Goal: Task Accomplishment & Management: Manage account settings

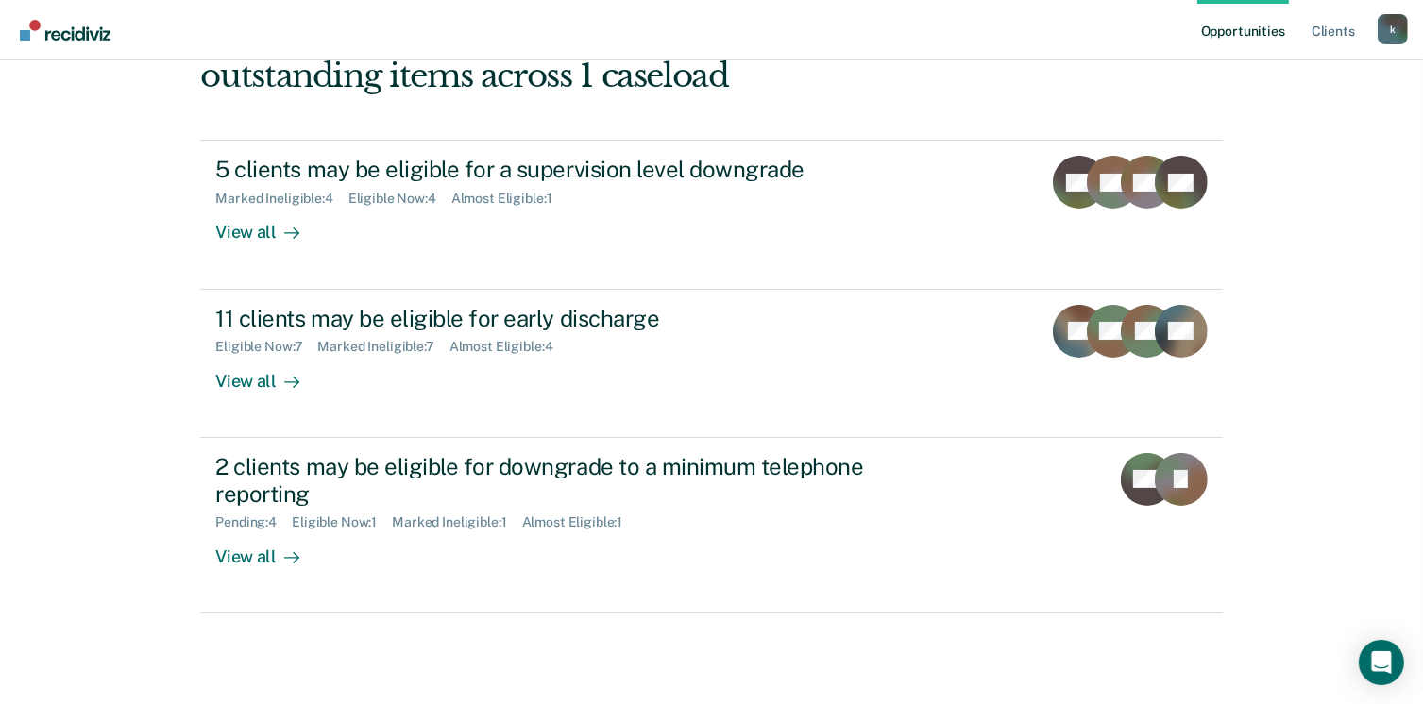
scroll to position [236, 0]
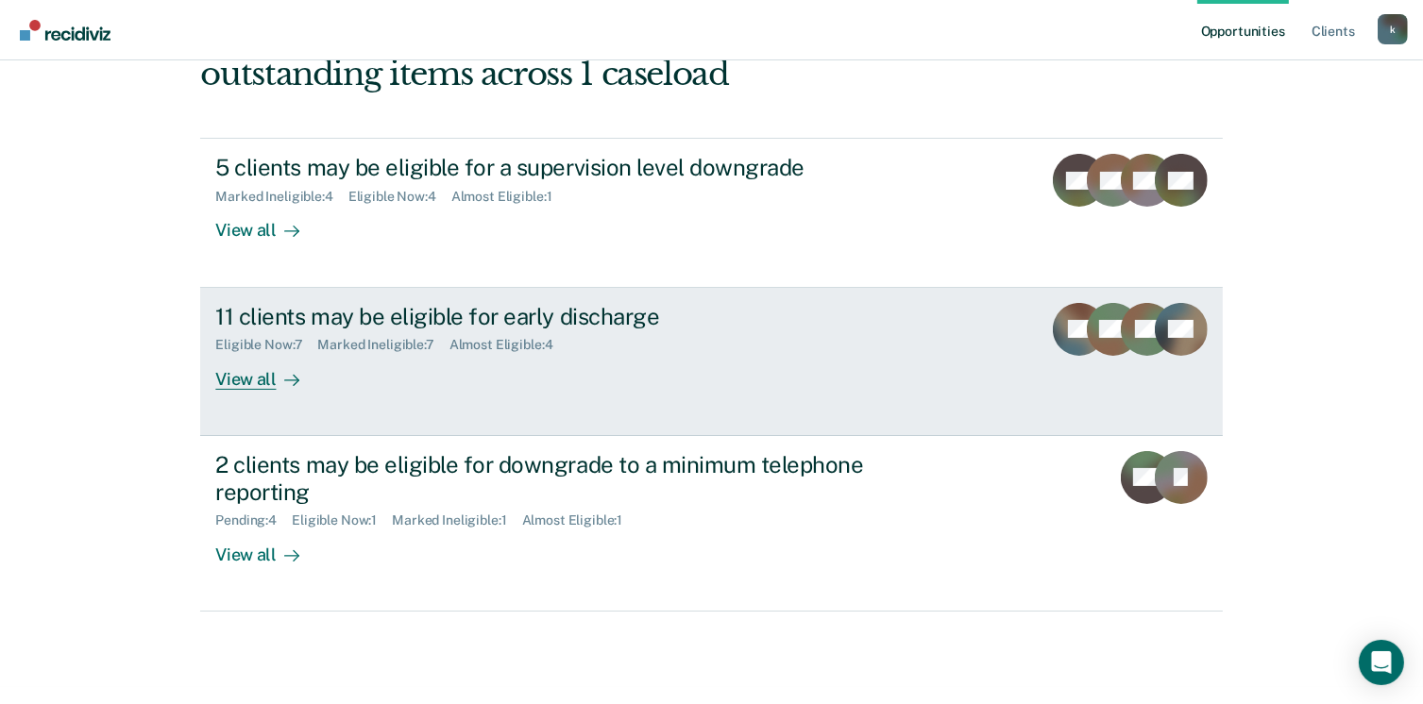
click at [231, 379] on div "View all" at bounding box center [268, 371] width 106 height 37
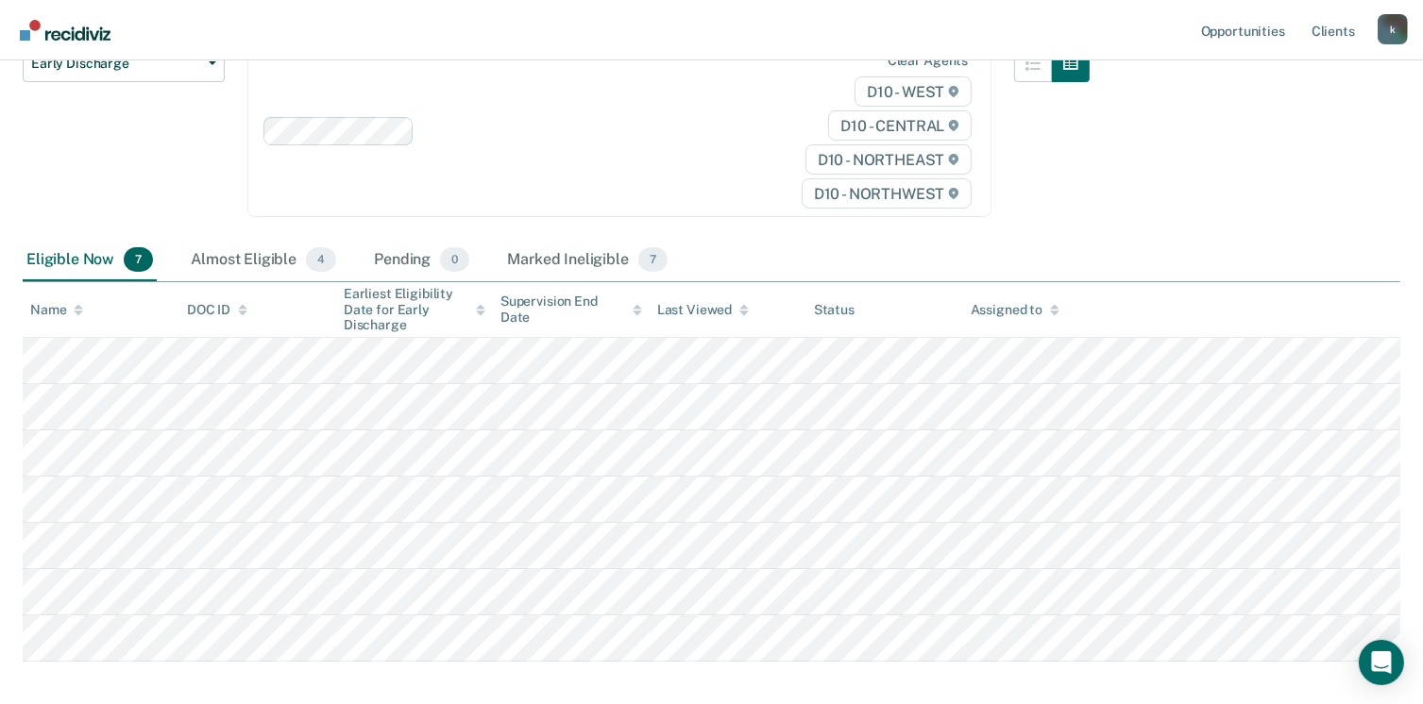
scroll to position [233, 0]
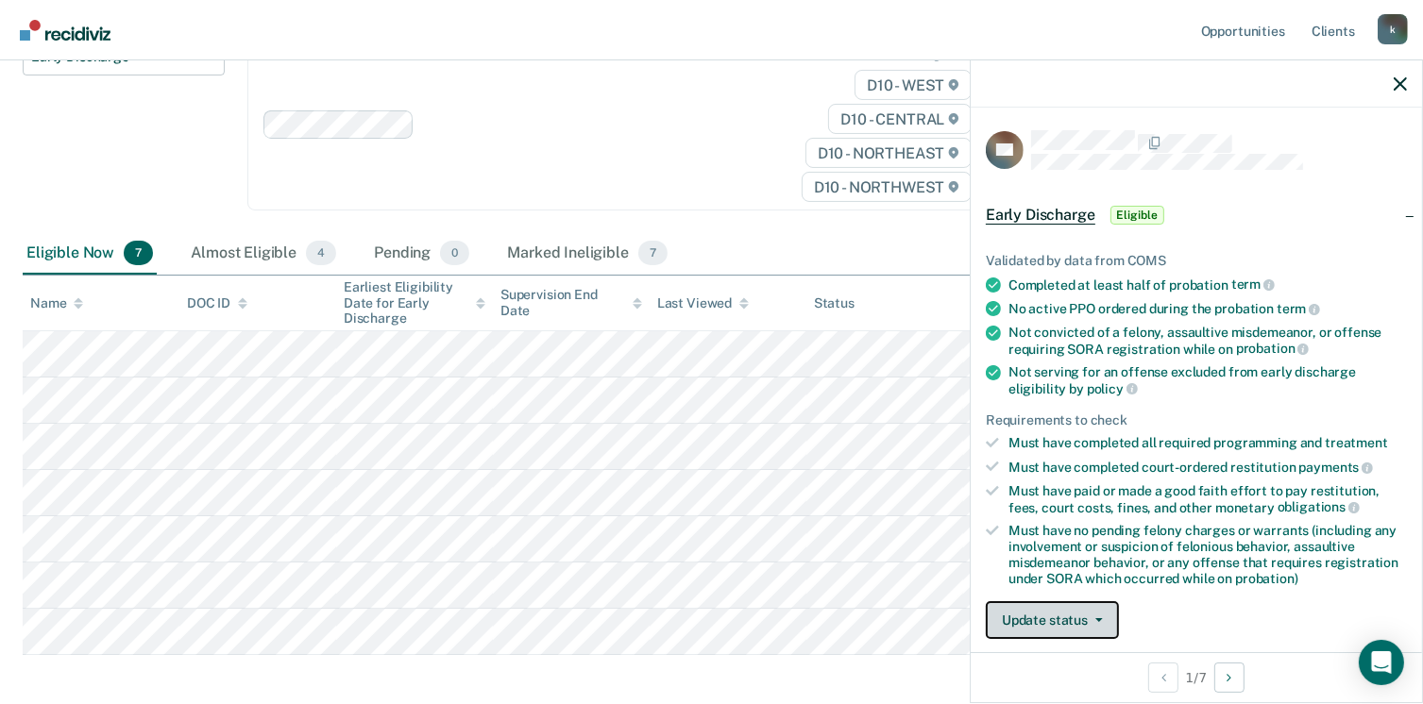
click at [1078, 616] on button "Update status" at bounding box center [1051, 620] width 133 height 38
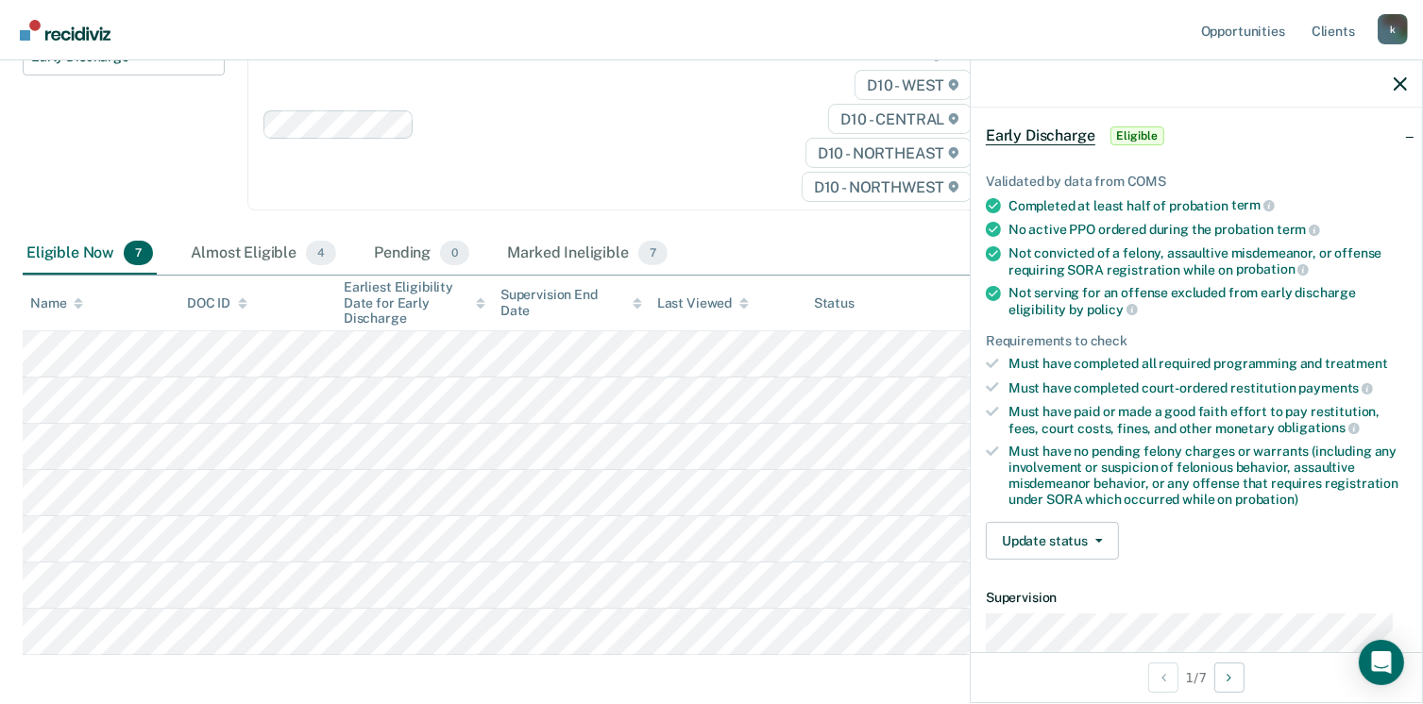
scroll to position [82, 0]
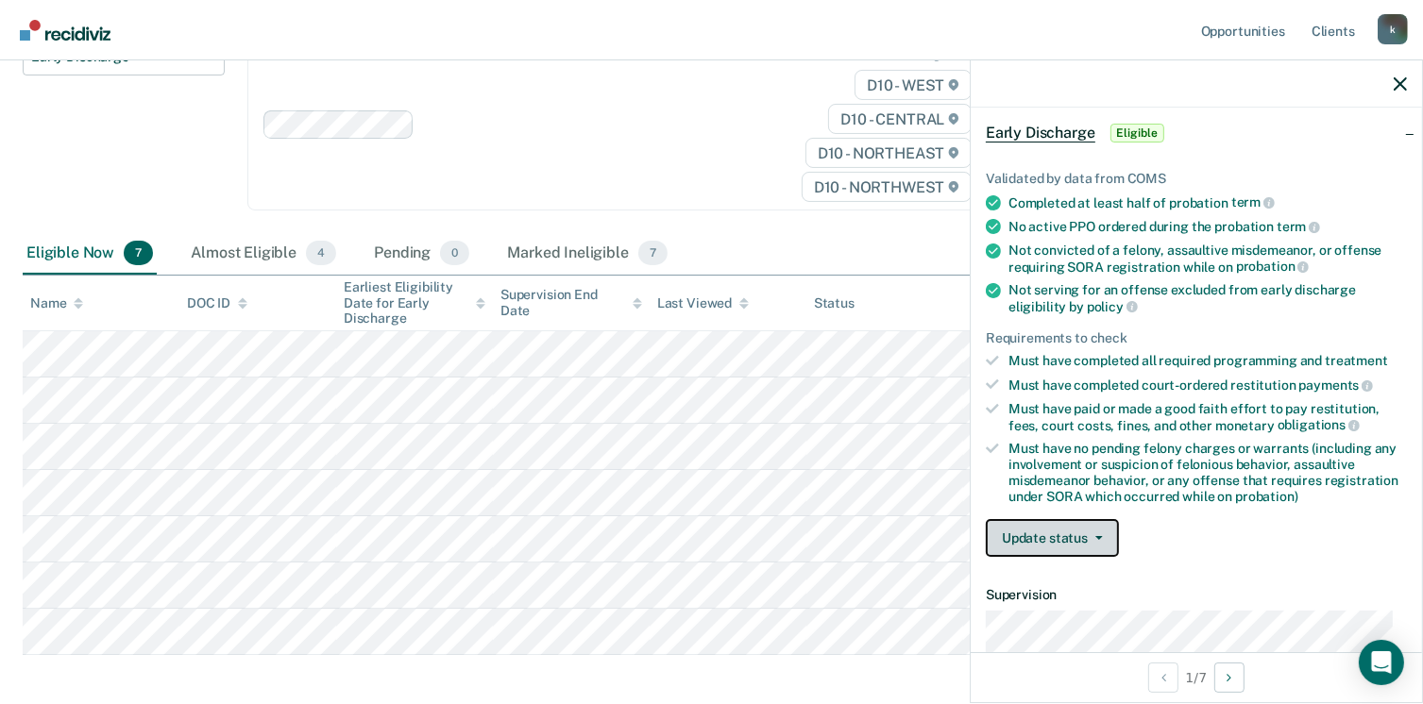
click at [1057, 528] on button "Update status" at bounding box center [1051, 538] width 133 height 38
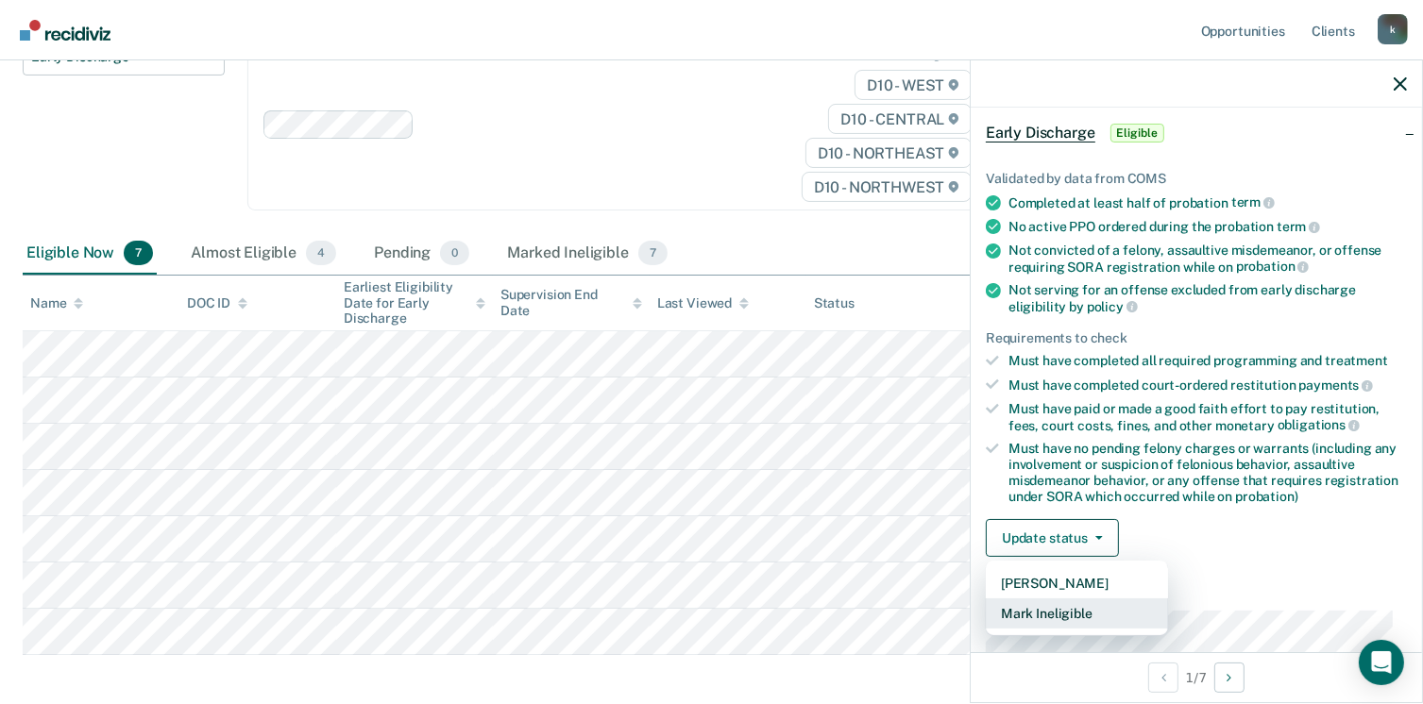
click at [1046, 613] on button "Mark Ineligible" at bounding box center [1076, 613] width 182 height 30
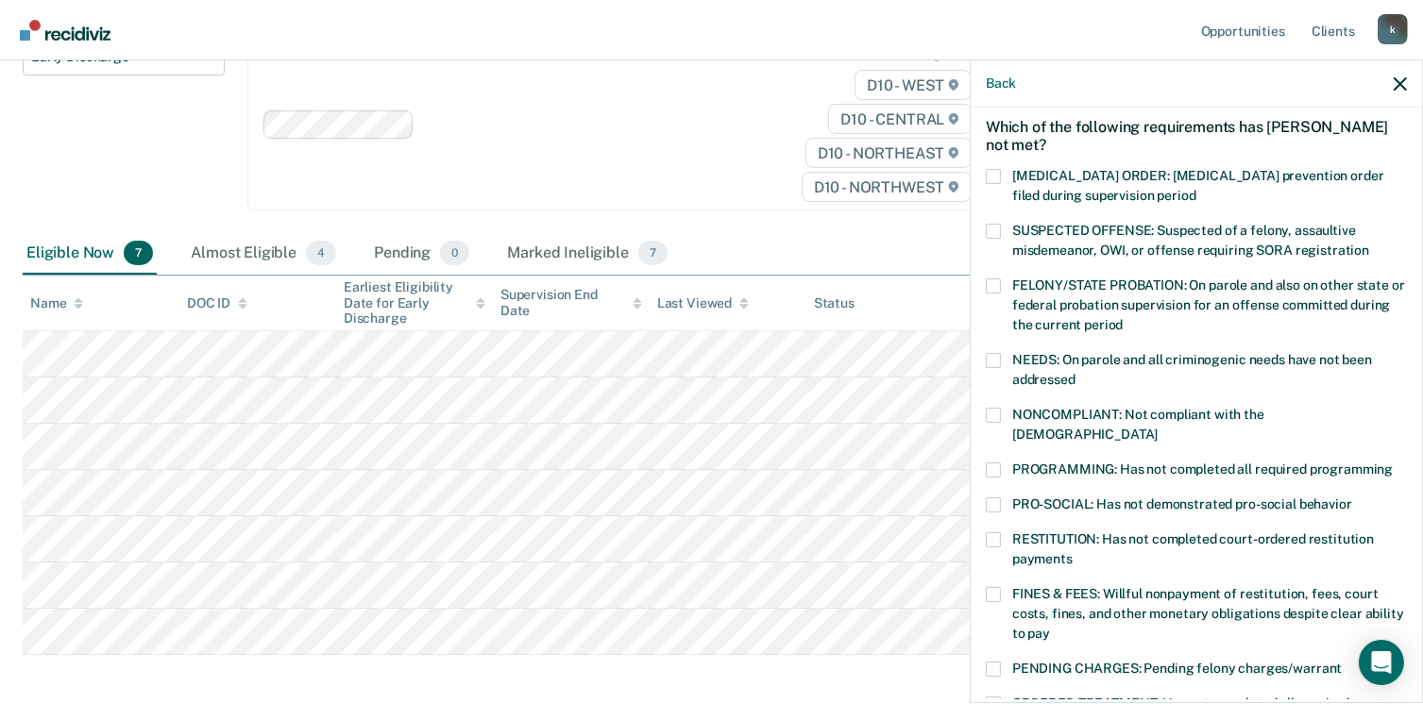
click at [988, 420] on span at bounding box center [992, 415] width 15 height 15
click at [1157, 428] on input "NONCOMPLIANT: Not compliant with the [DEMOGRAPHIC_DATA]" at bounding box center [1157, 428] width 0 height 0
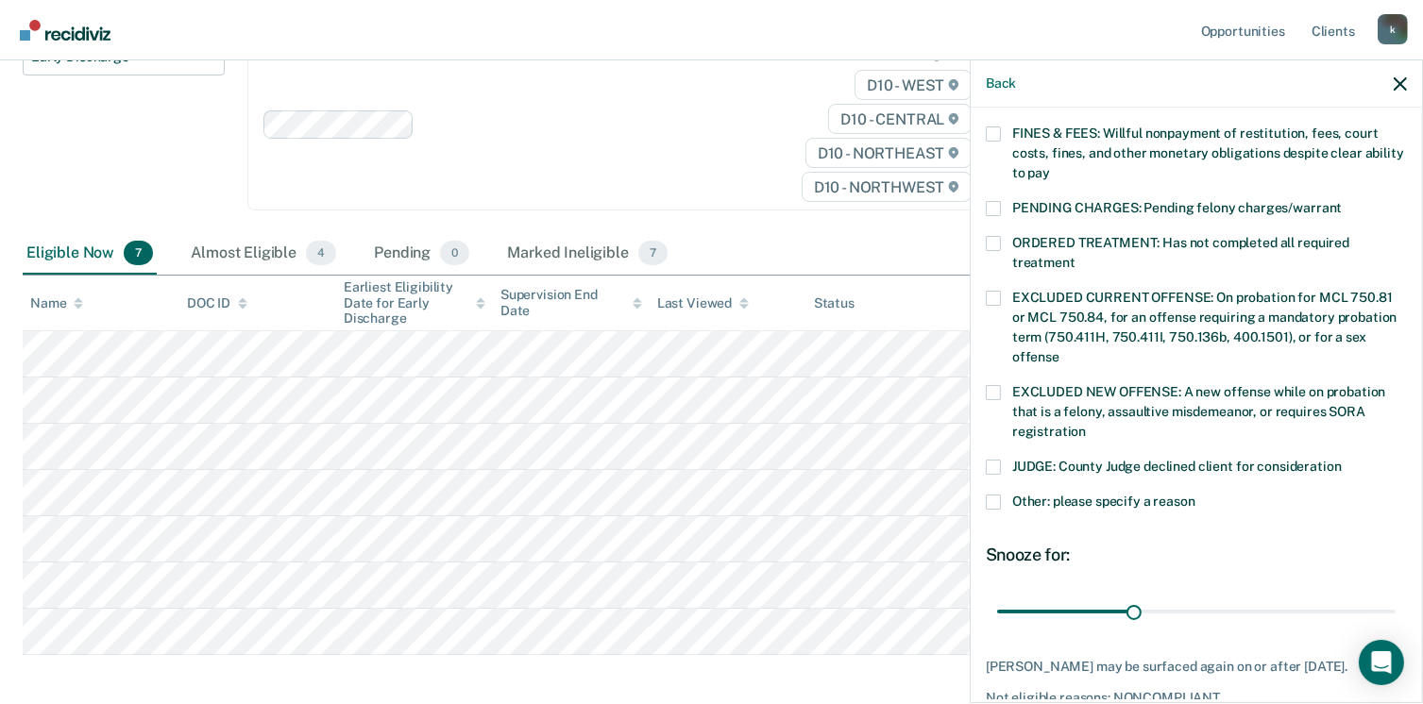
scroll to position [615, 0]
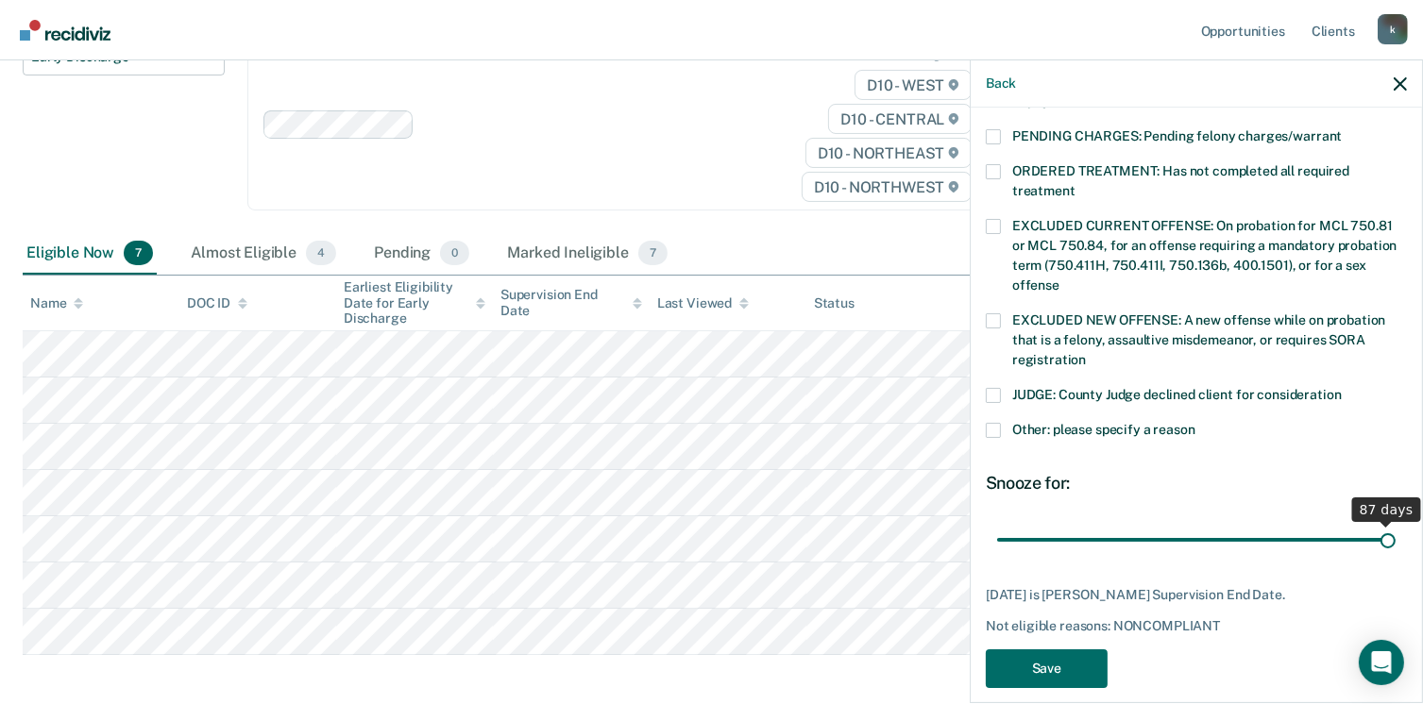
drag, startPoint x: 1123, startPoint y: 517, endPoint x: 1388, endPoint y: 522, distance: 264.4
type input "87"
click at [1388, 524] on input "range" at bounding box center [1196, 540] width 398 height 33
click at [1061, 650] on button "Save" at bounding box center [1046, 668] width 122 height 39
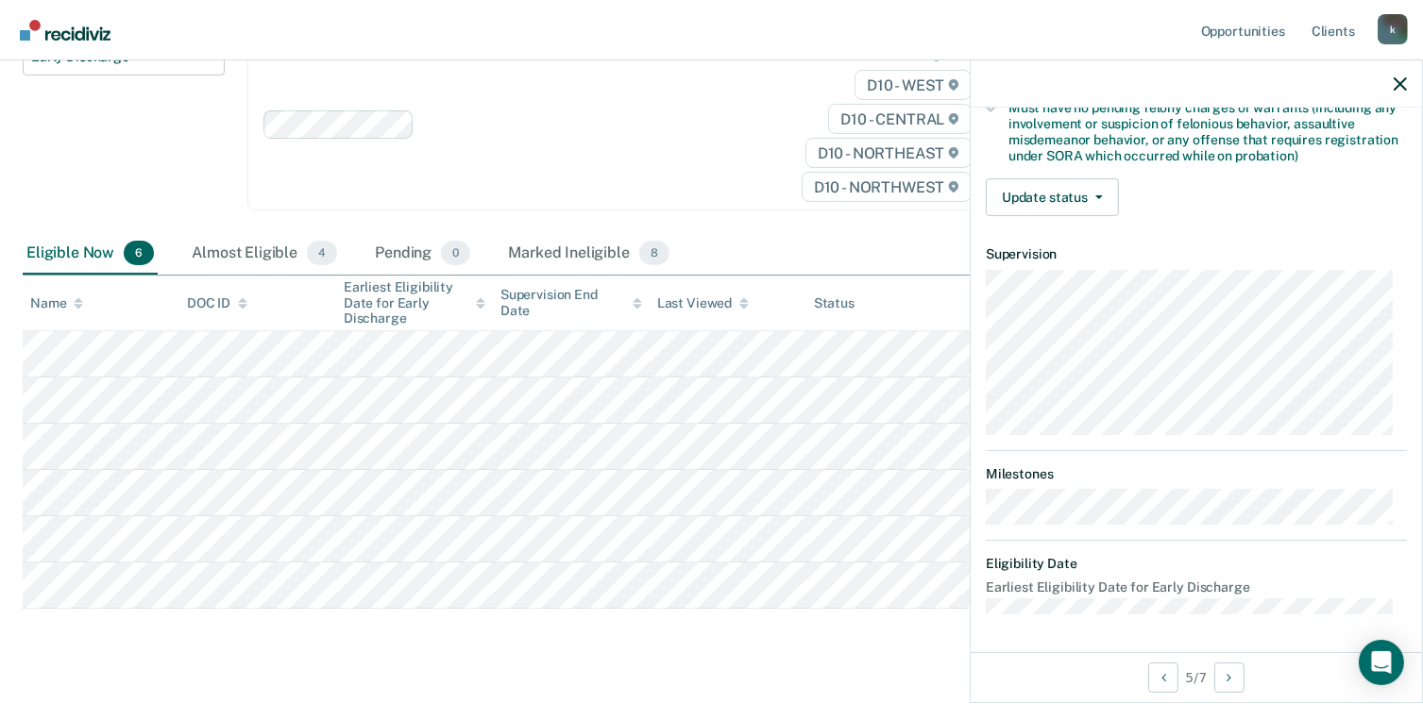
scroll to position [415, 0]
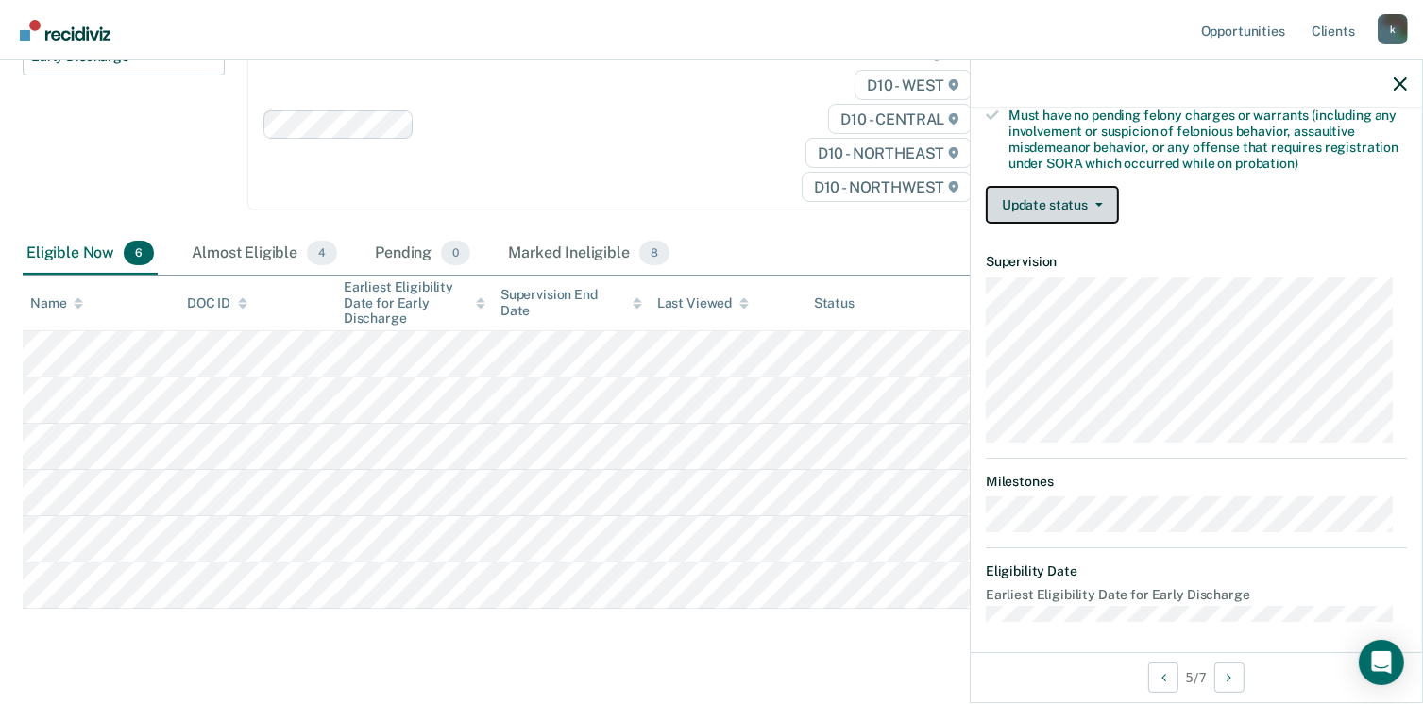
click at [1039, 201] on button "Update status" at bounding box center [1051, 205] width 133 height 38
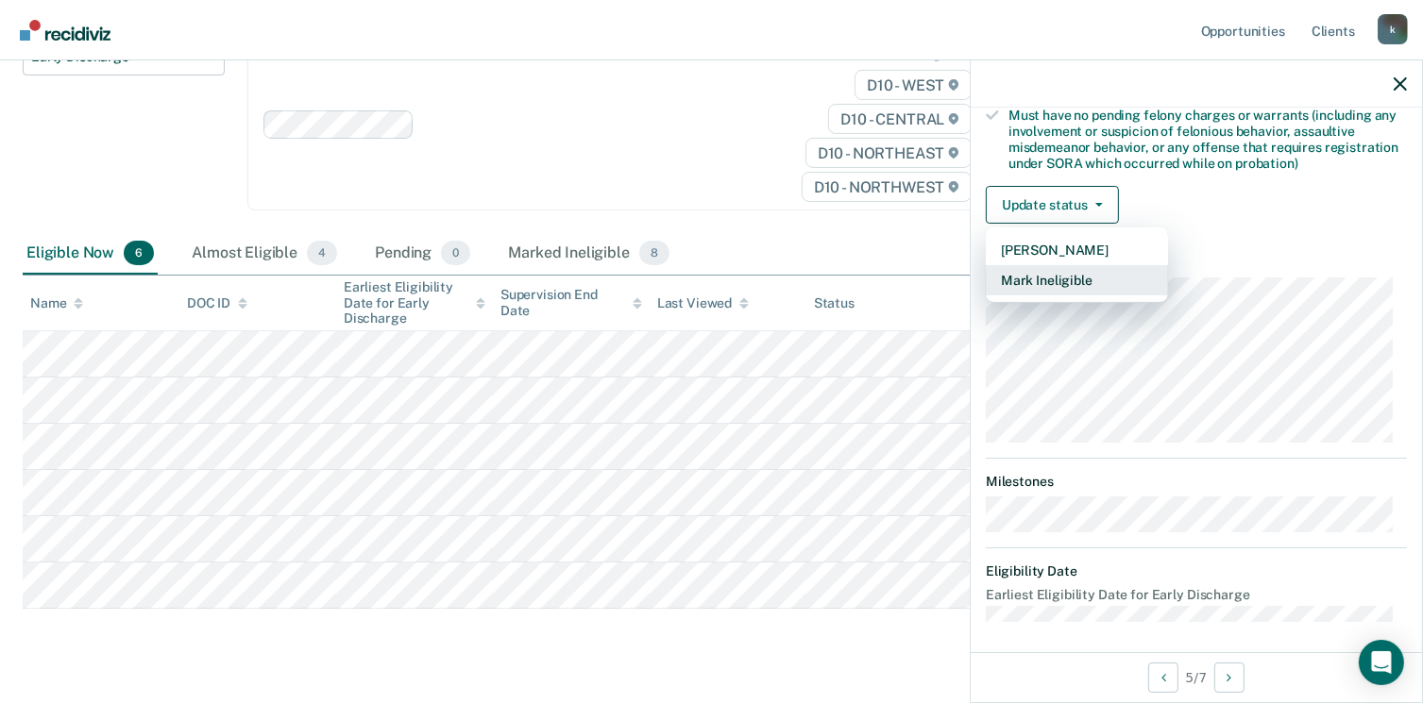
click at [1042, 279] on button "Mark Ineligible" at bounding box center [1076, 280] width 182 height 30
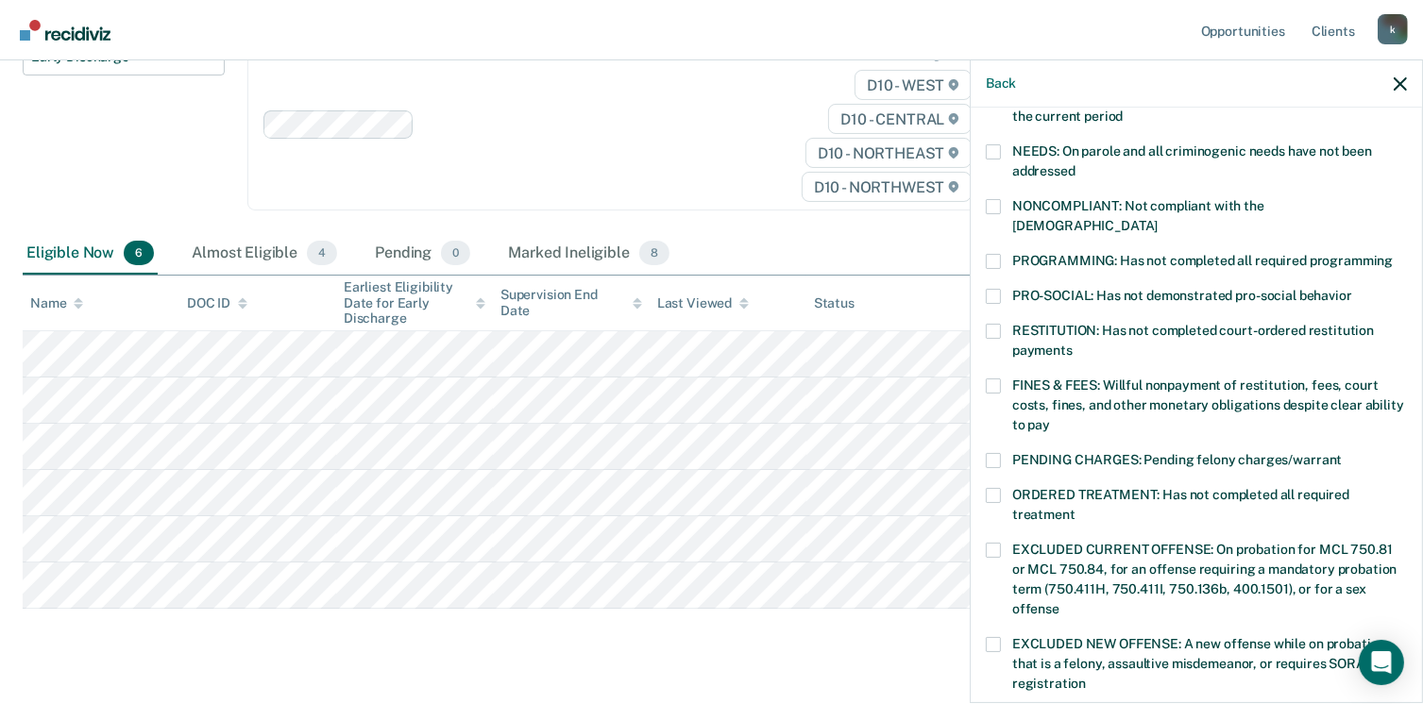
scroll to position [265, 0]
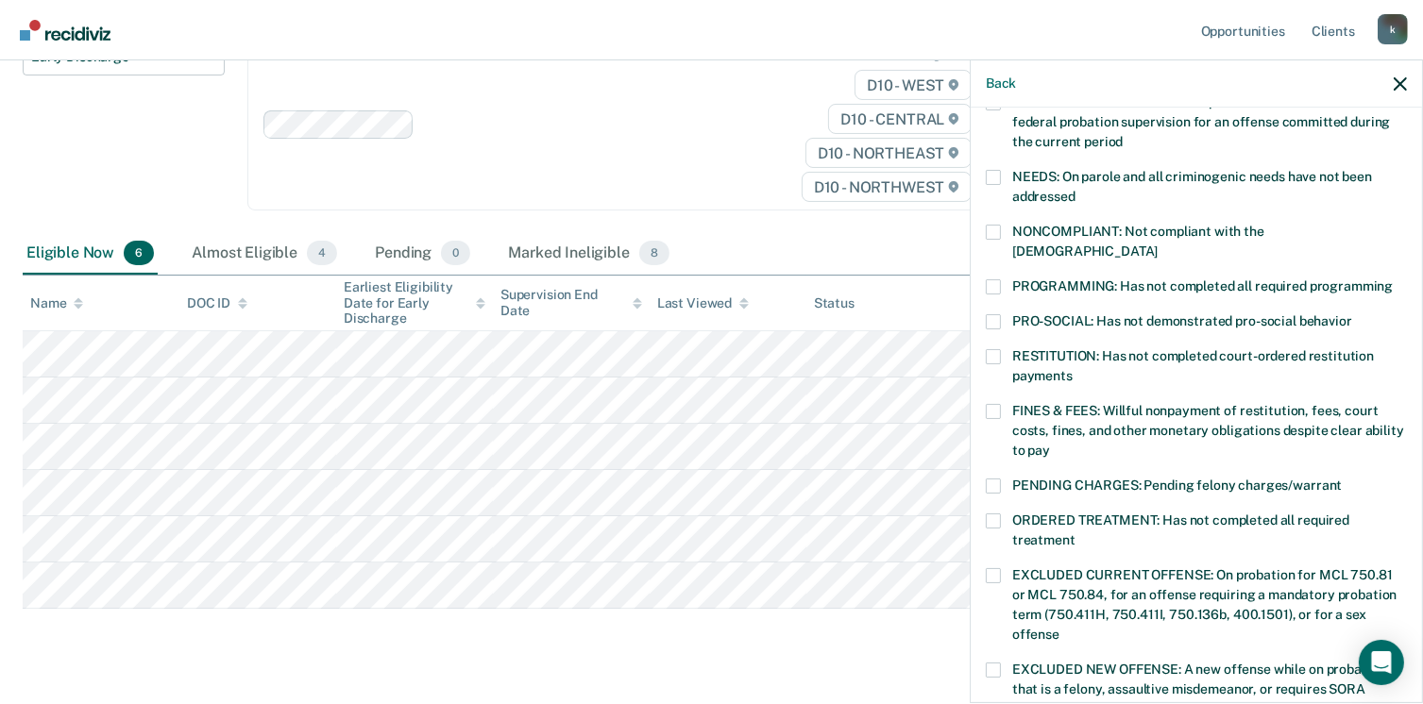
click at [1001, 479] on label "PENDING CHARGES: Pending felony charges/warrant" at bounding box center [1195, 489] width 421 height 20
click at [1341, 479] on input "PENDING CHARGES: Pending felony charges/warrant" at bounding box center [1341, 479] width 0 height 0
click at [998, 237] on label "NONCOMPLIANT: Not compliant with the [DEMOGRAPHIC_DATA]" at bounding box center [1195, 245] width 421 height 40
click at [1157, 244] on input "NONCOMPLIANT: Not compliant with the [DEMOGRAPHIC_DATA]" at bounding box center [1157, 244] width 0 height 0
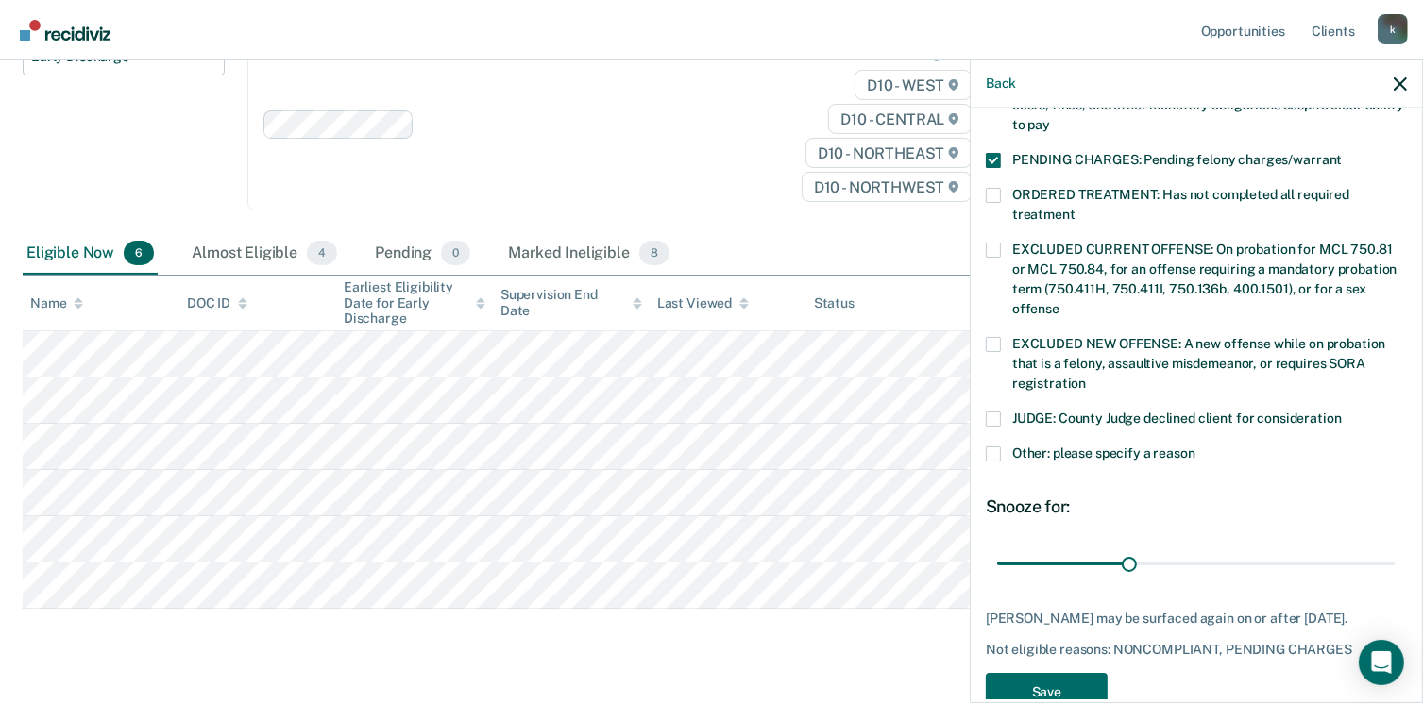
scroll to position [615, 0]
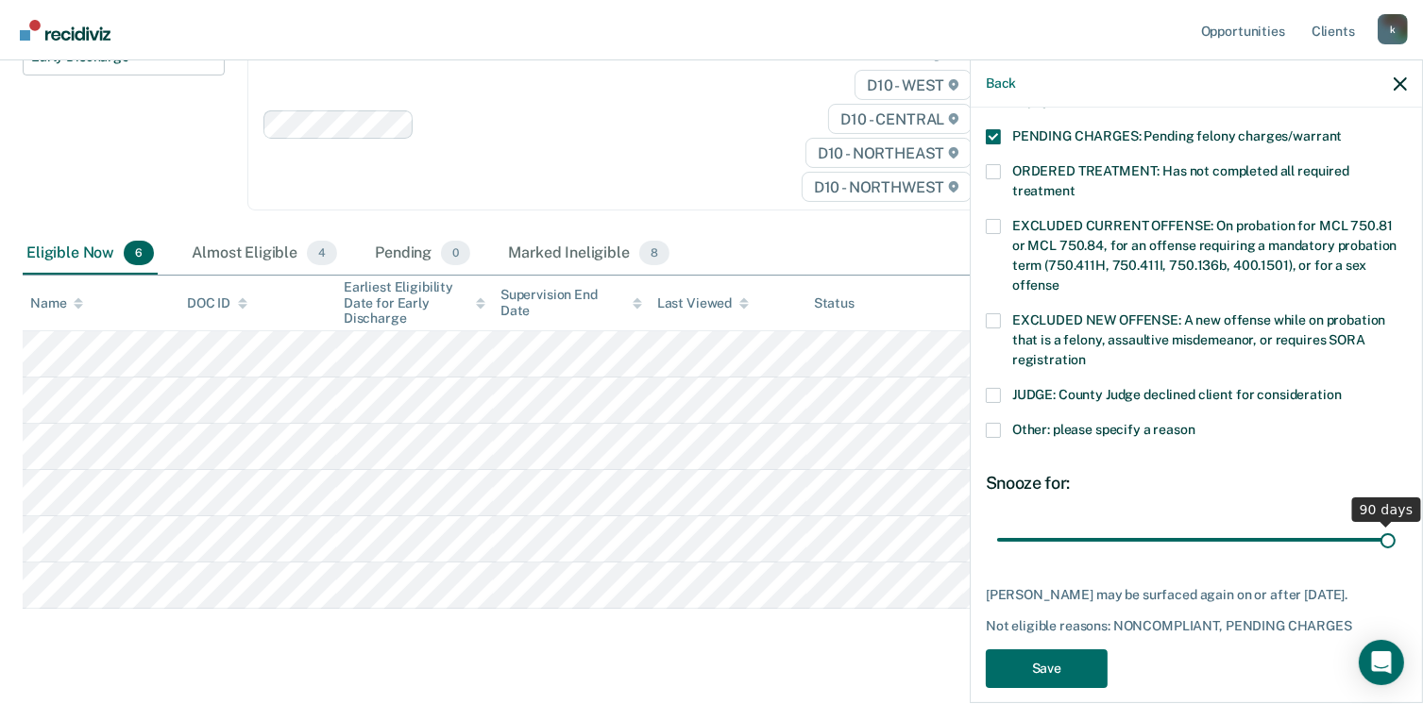
drag, startPoint x: 1118, startPoint y: 515, endPoint x: 1390, endPoint y: 507, distance: 272.0
type input "90"
click at [1390, 524] on input "range" at bounding box center [1196, 540] width 398 height 33
click at [1049, 649] on button "Save" at bounding box center [1046, 668] width 122 height 39
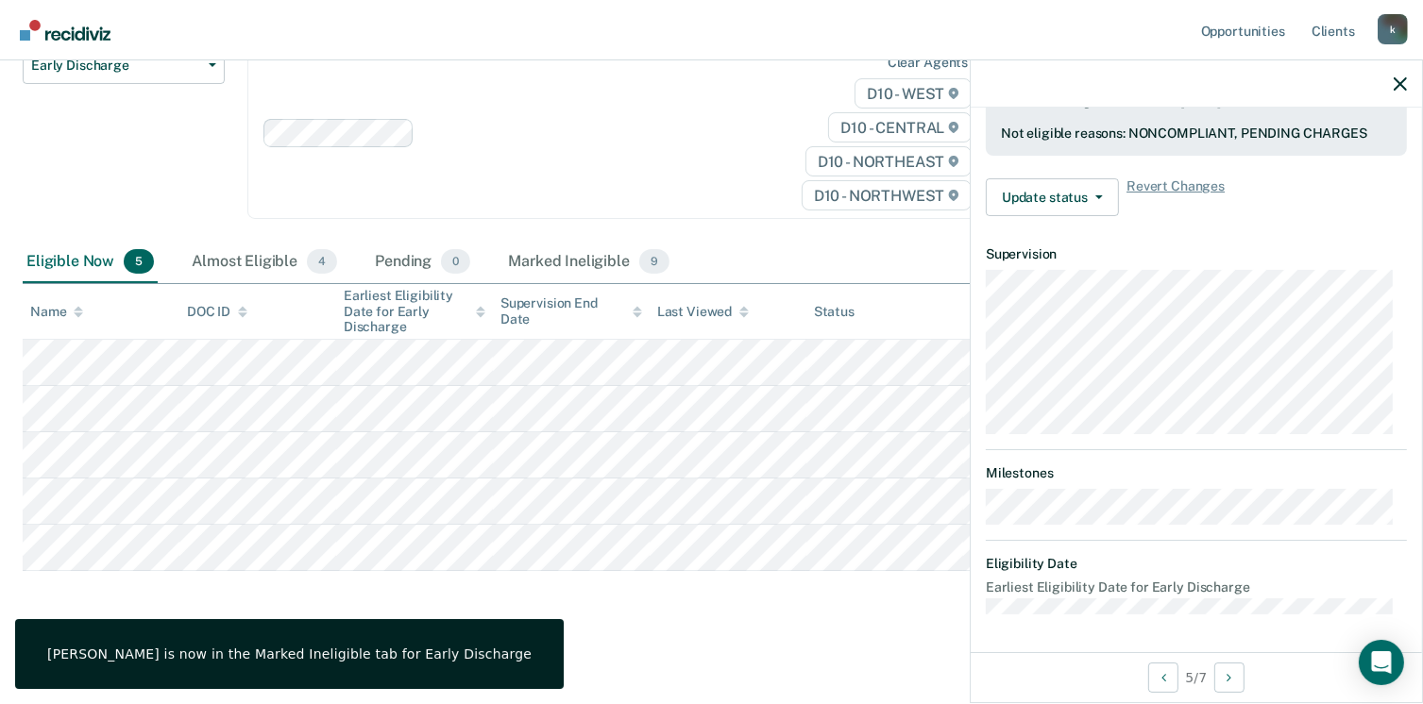
scroll to position [555, 0]
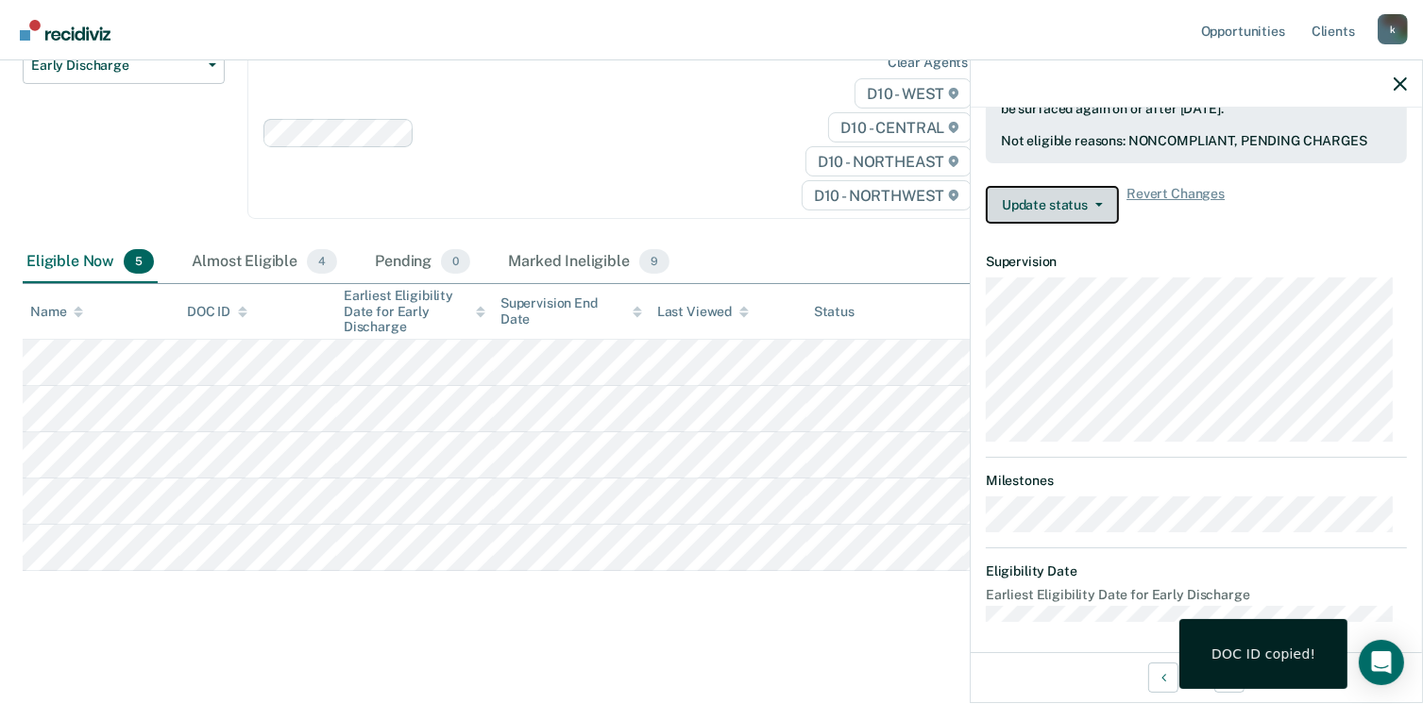
click at [1020, 197] on button "Update status" at bounding box center [1051, 205] width 133 height 38
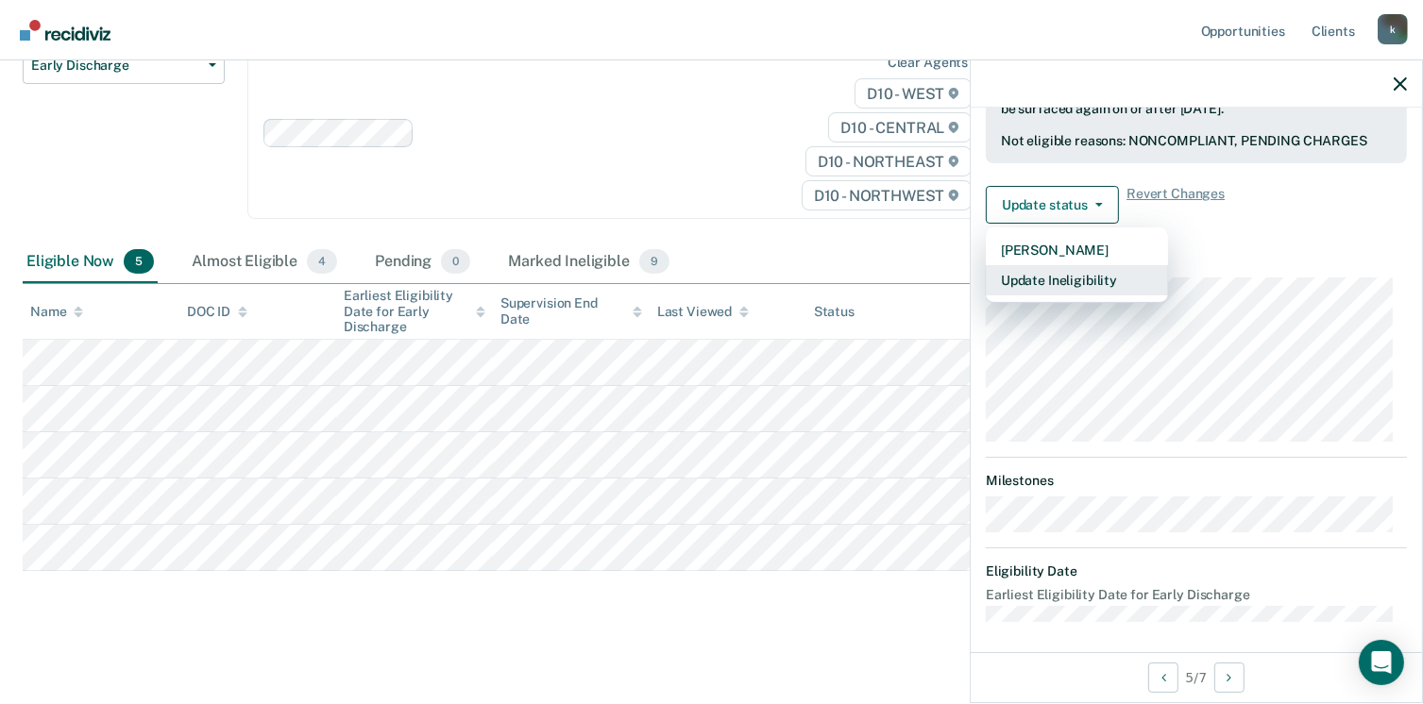
click at [1044, 271] on button "Update Ineligibility" at bounding box center [1076, 280] width 182 height 30
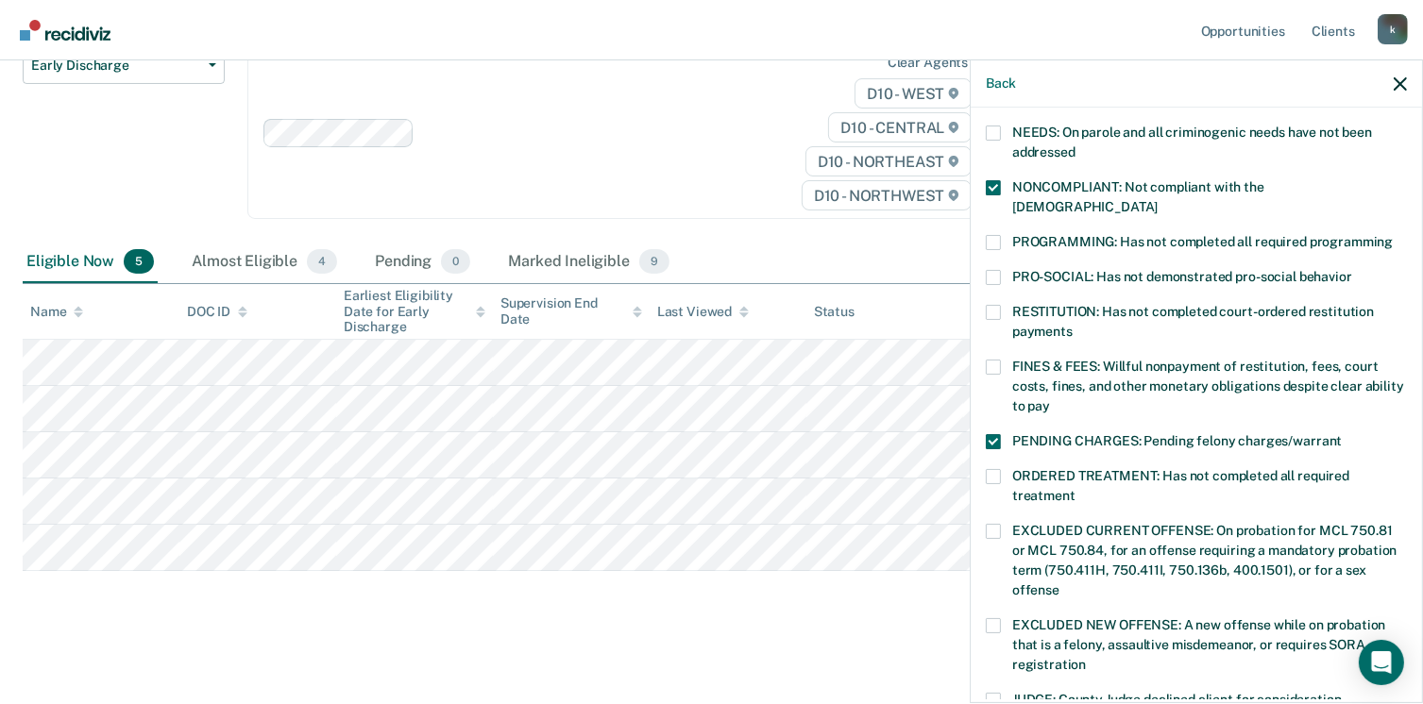
scroll to position [615, 0]
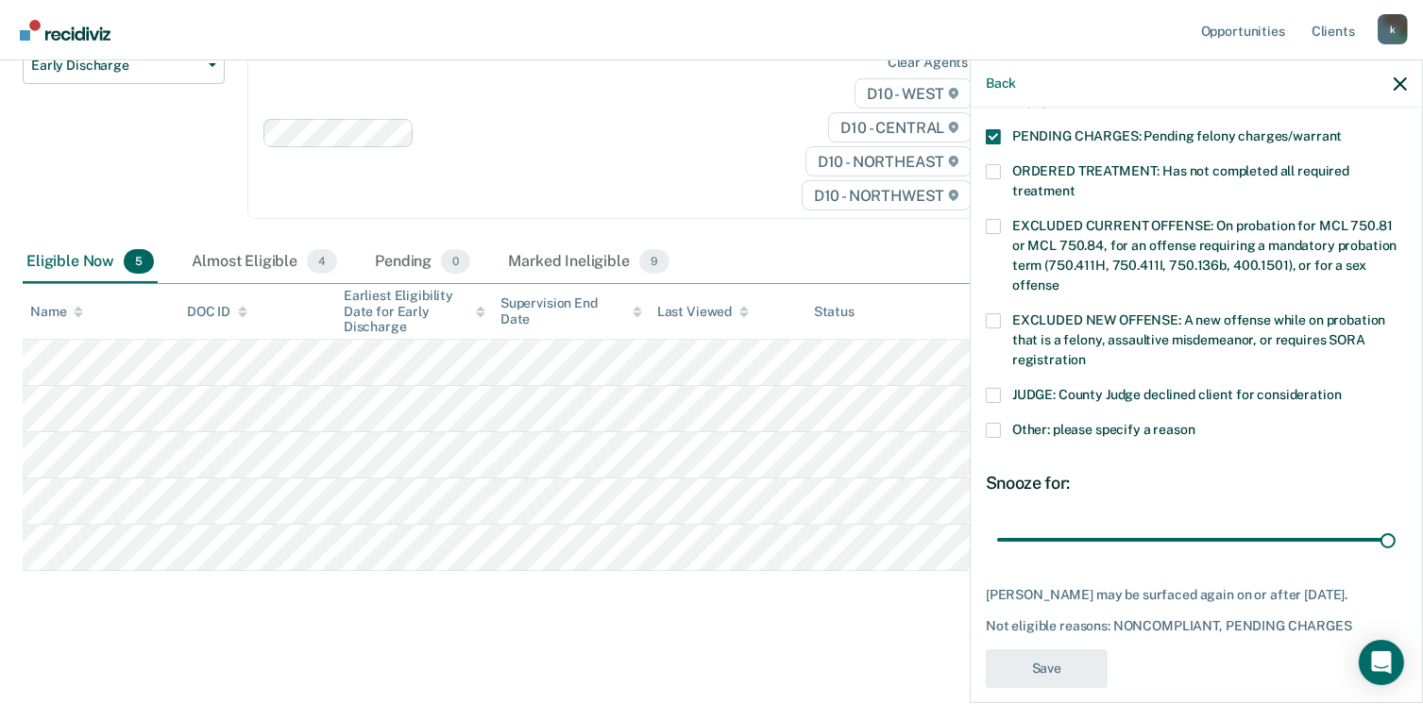
click at [841, 635] on main "Early Discharge Early Discharge is the termination of the period of probation o…" at bounding box center [711, 288] width 1423 height 826
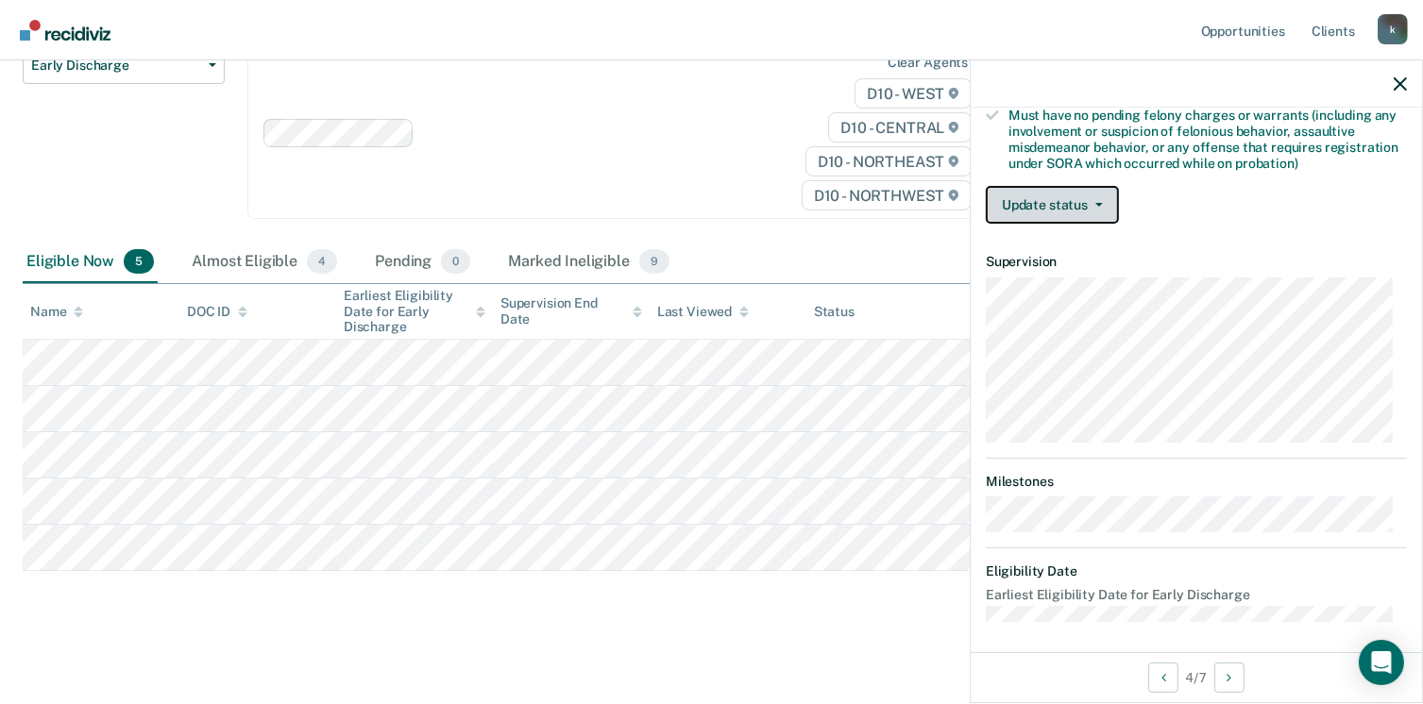
click at [1060, 204] on button "Update status" at bounding box center [1051, 205] width 133 height 38
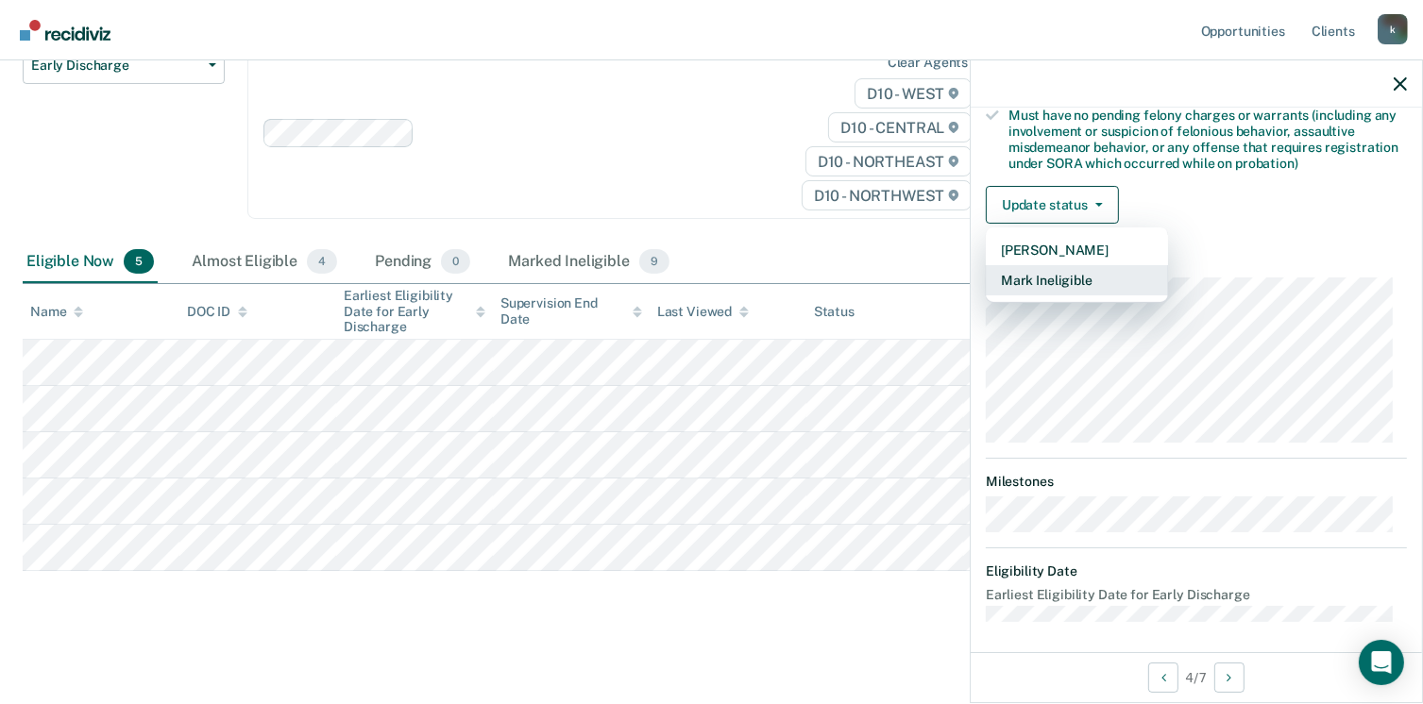
click at [1048, 272] on button "Mark Ineligible" at bounding box center [1076, 280] width 182 height 30
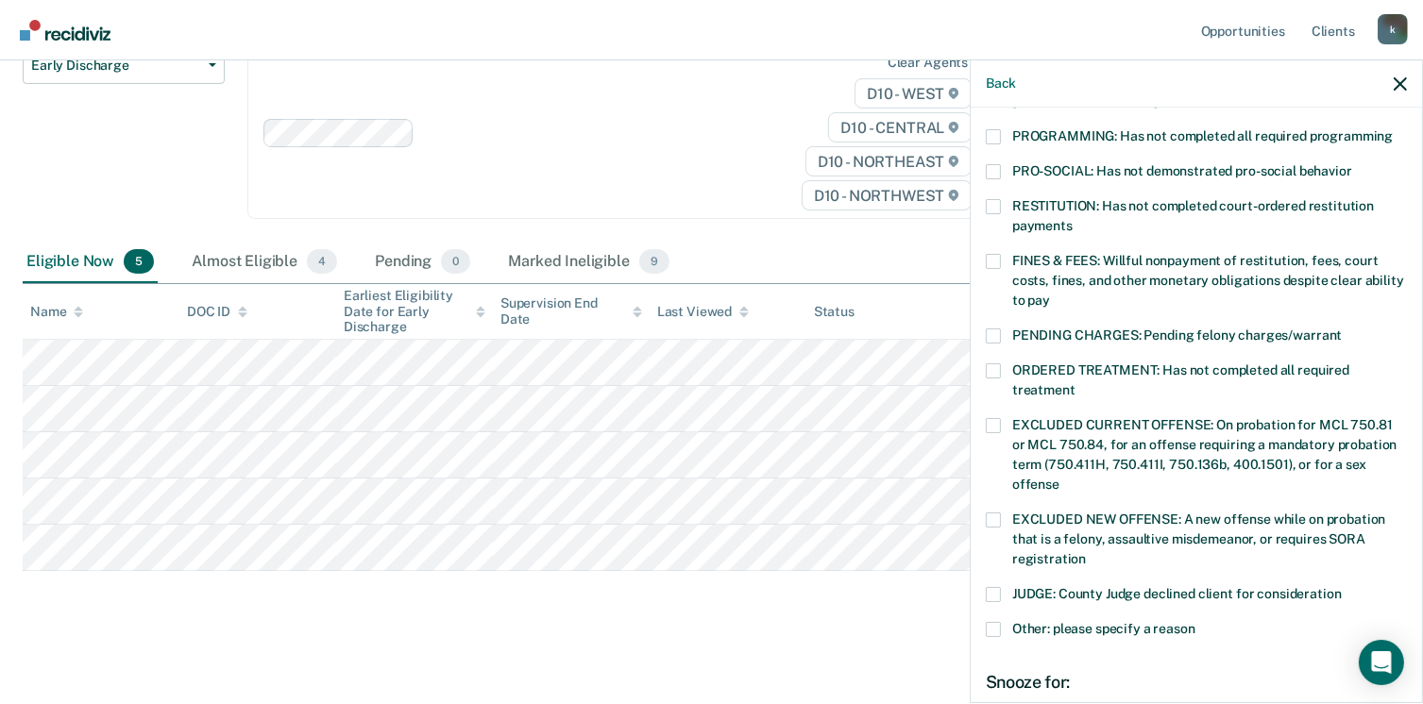
click at [993, 129] on span at bounding box center [992, 136] width 15 height 15
click at [1392, 129] on input "PROGRAMMING: Has not completed all required programming" at bounding box center [1392, 129] width 0 height 0
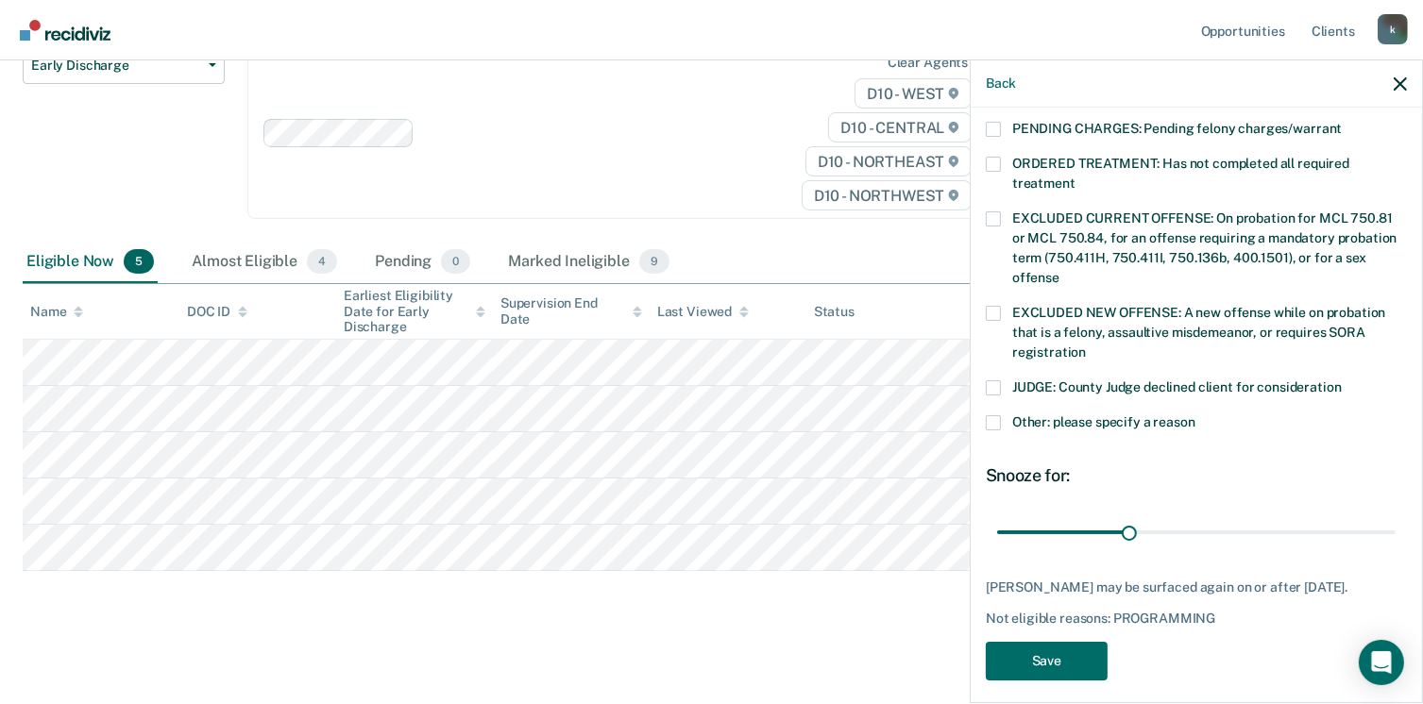
scroll to position [631, 0]
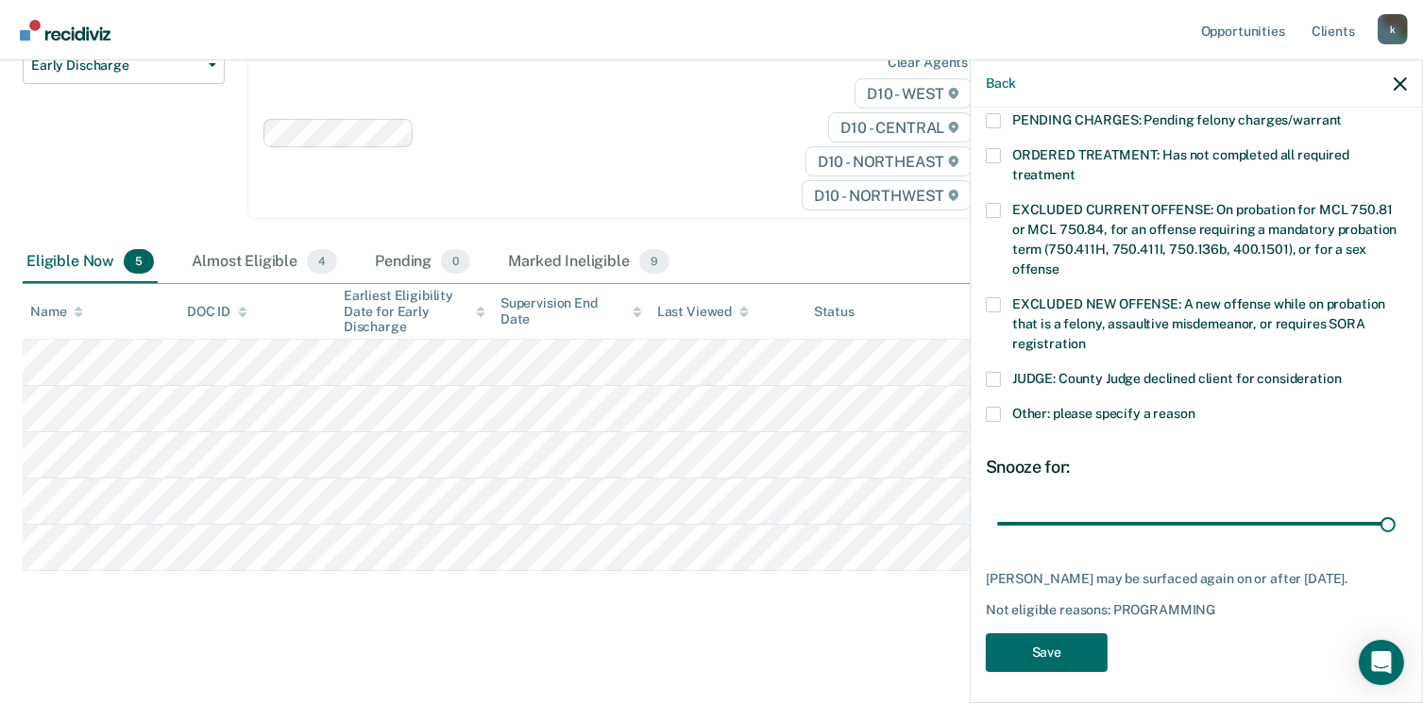
drag, startPoint x: 1125, startPoint y: 503, endPoint x: 1385, endPoint y: 497, distance: 259.7
type input "90"
click at [1385, 508] on input "range" at bounding box center [1196, 524] width 398 height 33
click at [1064, 644] on button "Save" at bounding box center [1046, 652] width 122 height 39
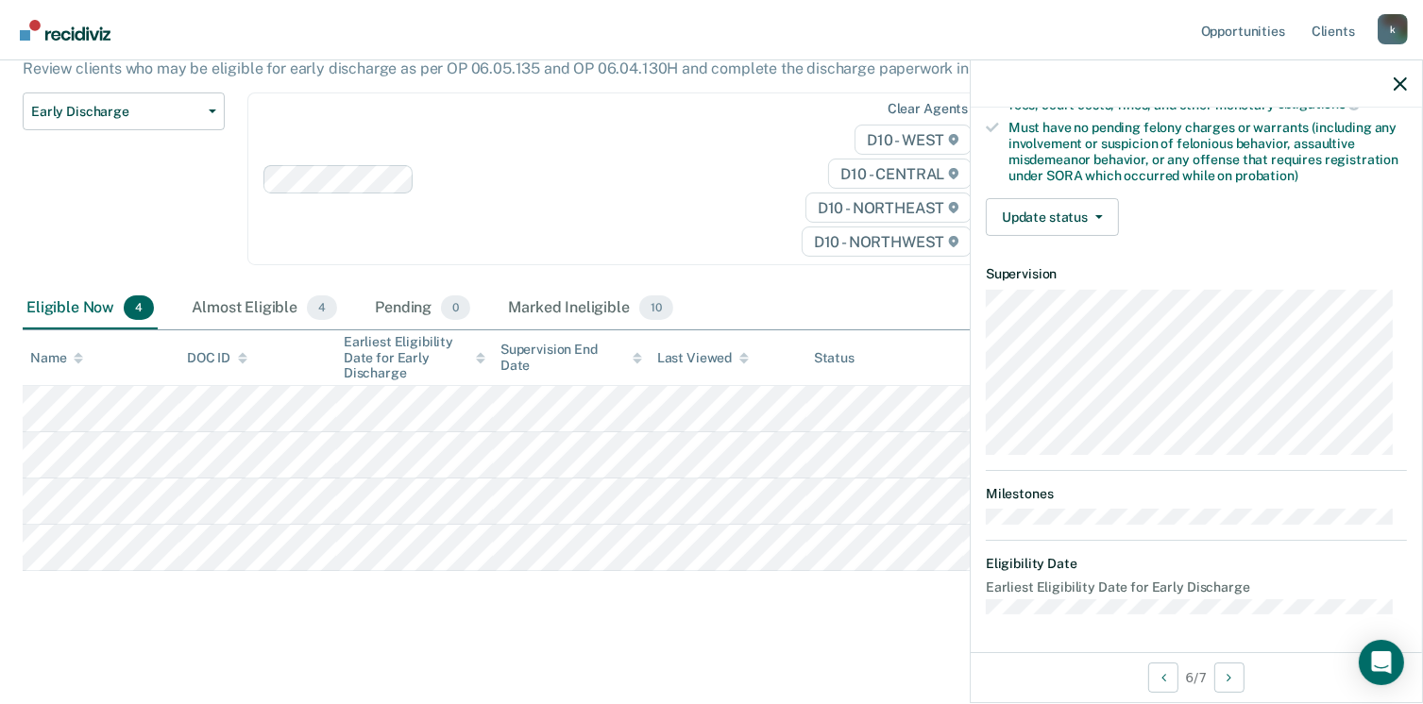
scroll to position [396, 0]
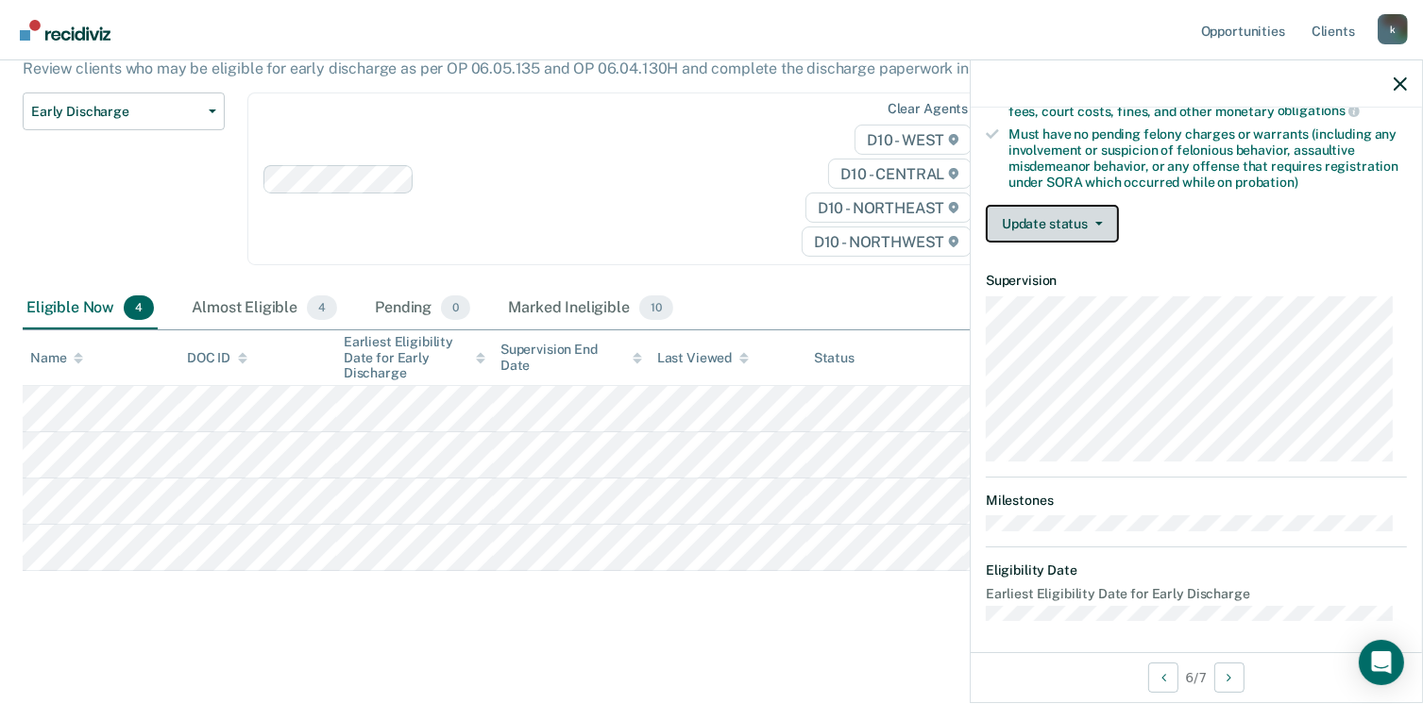
click at [1022, 230] on button "Update status" at bounding box center [1051, 224] width 133 height 38
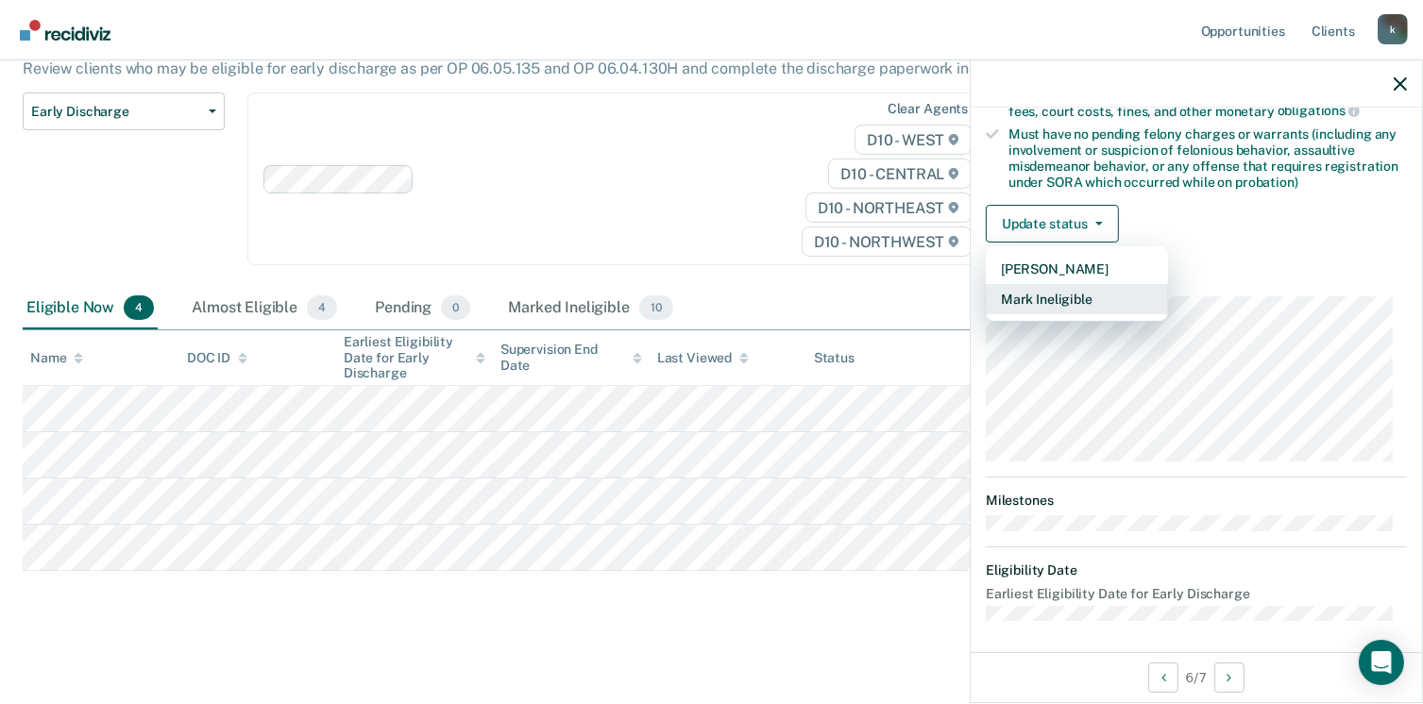
click at [1024, 293] on button "Mark Ineligible" at bounding box center [1076, 299] width 182 height 30
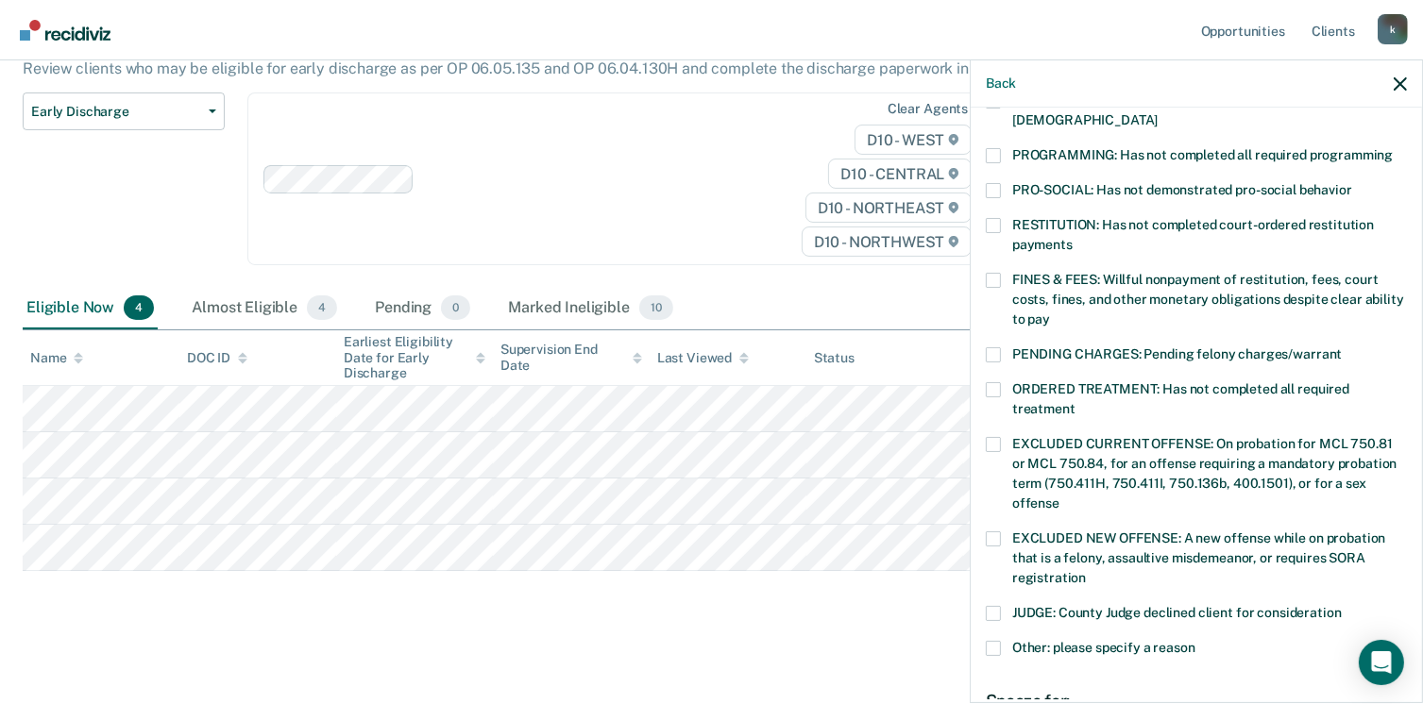
click at [989, 148] on label "PROGRAMMING: Has not completed all required programming" at bounding box center [1195, 158] width 421 height 20
click at [1392, 148] on input "PROGRAMMING: Has not completed all required programming" at bounding box center [1392, 148] width 0 height 0
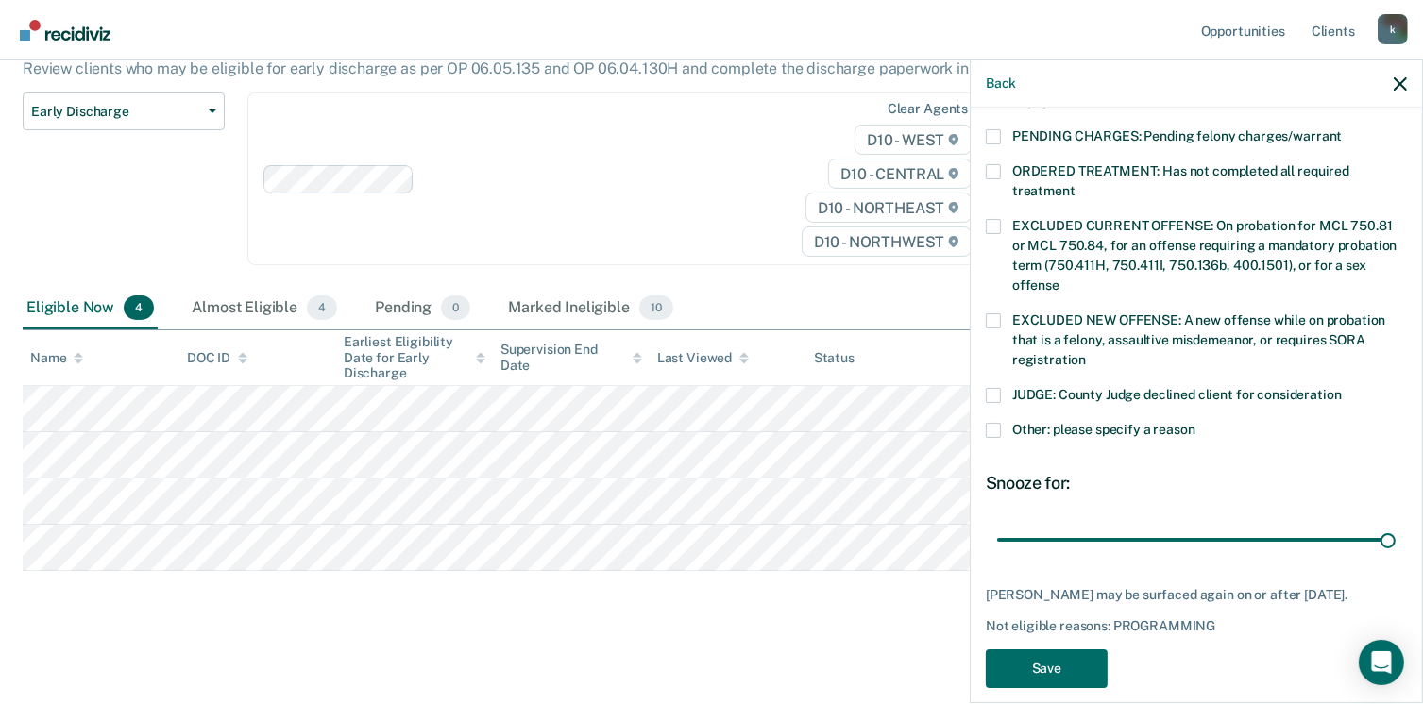
drag, startPoint x: 1123, startPoint y: 518, endPoint x: 1401, endPoint y: 532, distance: 277.9
type input "90"
click at [1395, 532] on input "range" at bounding box center [1196, 540] width 398 height 33
click at [1047, 657] on button "Save" at bounding box center [1046, 668] width 122 height 39
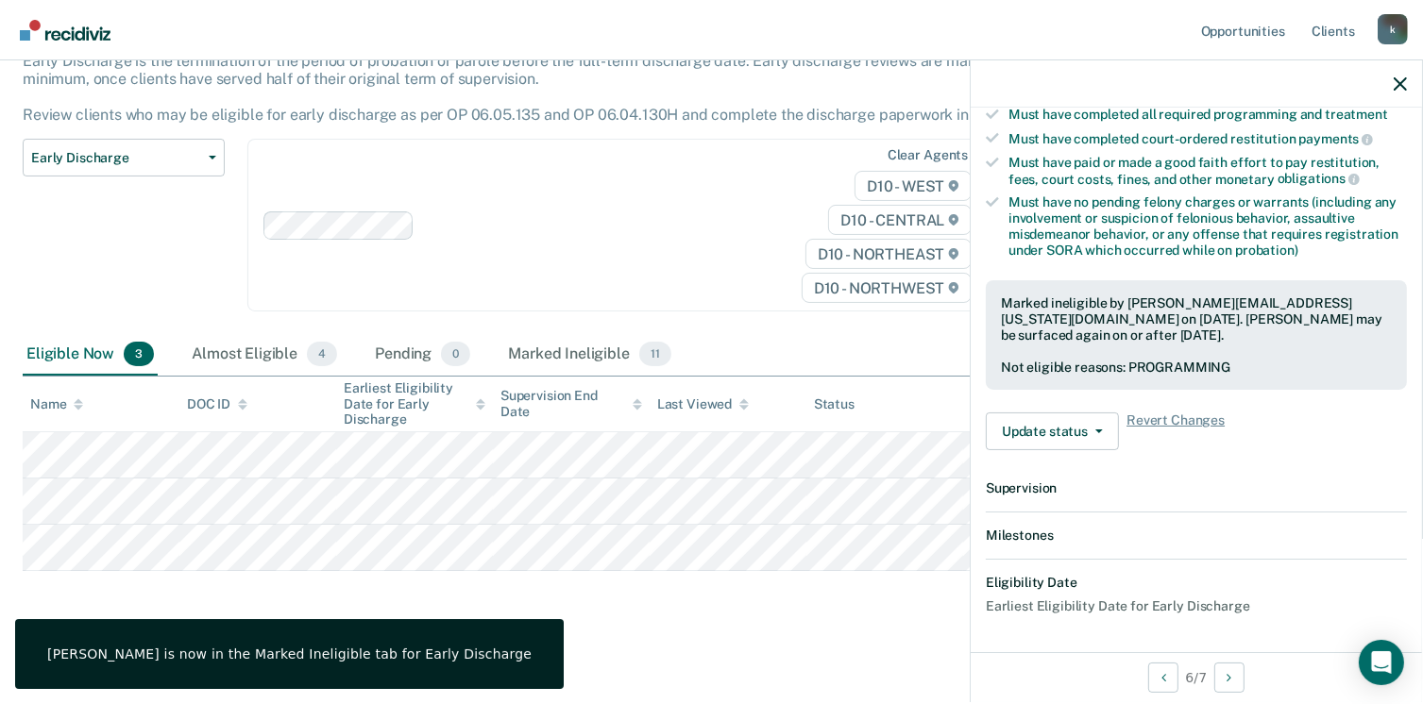
scroll to position [536, 0]
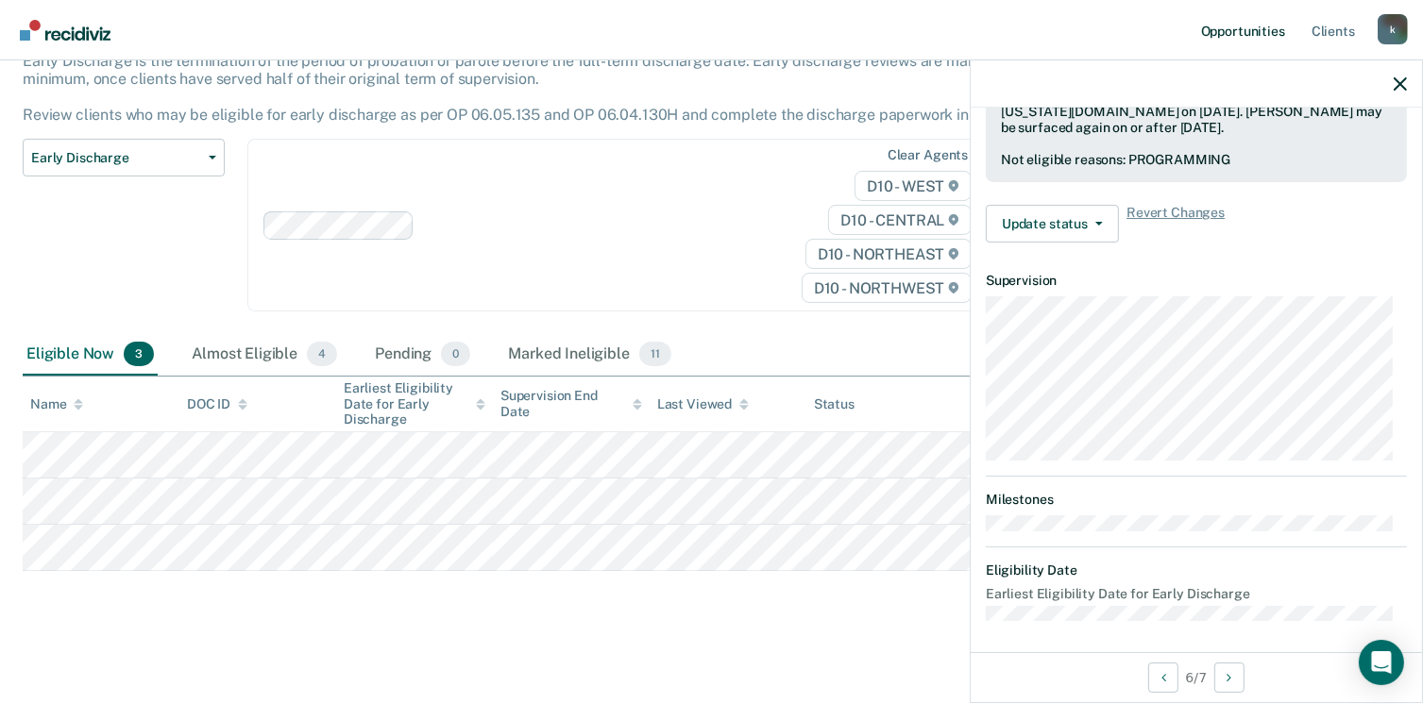
click at [1229, 36] on link "Opportunities" at bounding box center [1243, 30] width 92 height 60
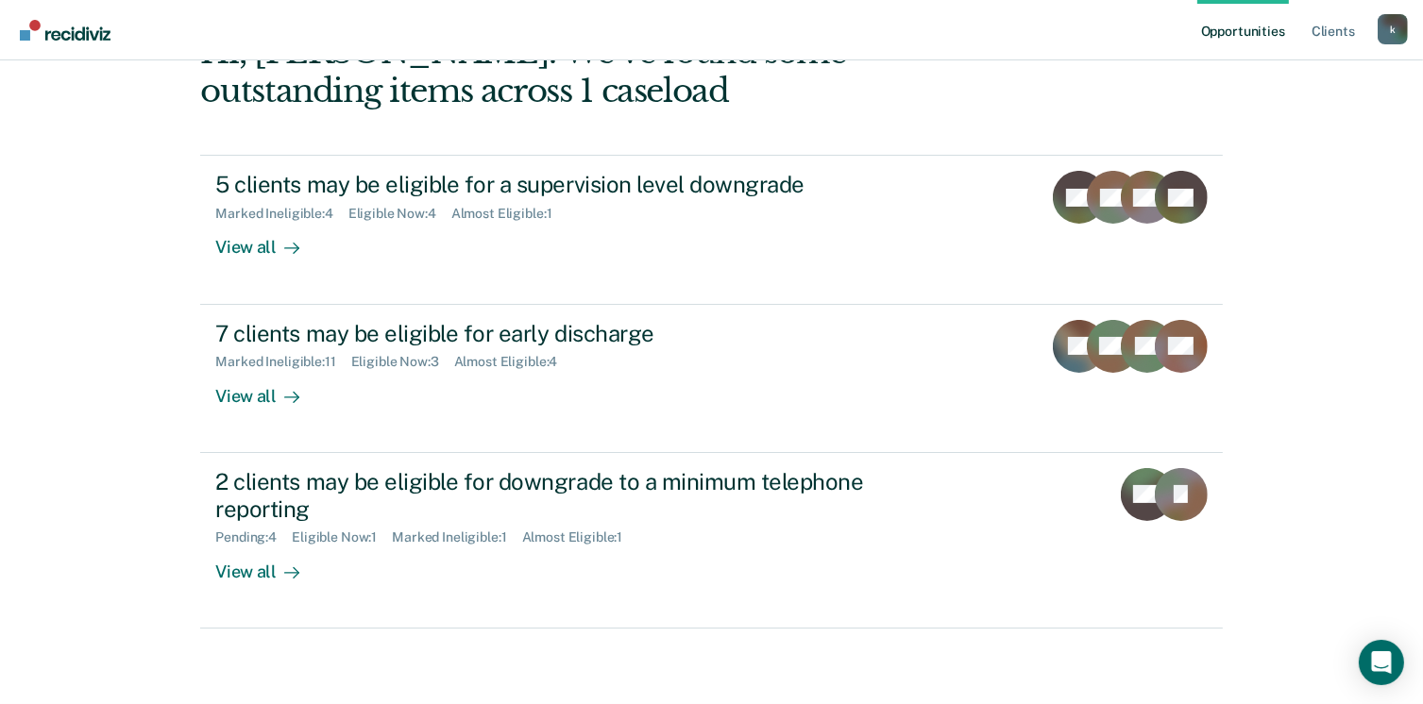
scroll to position [217, 0]
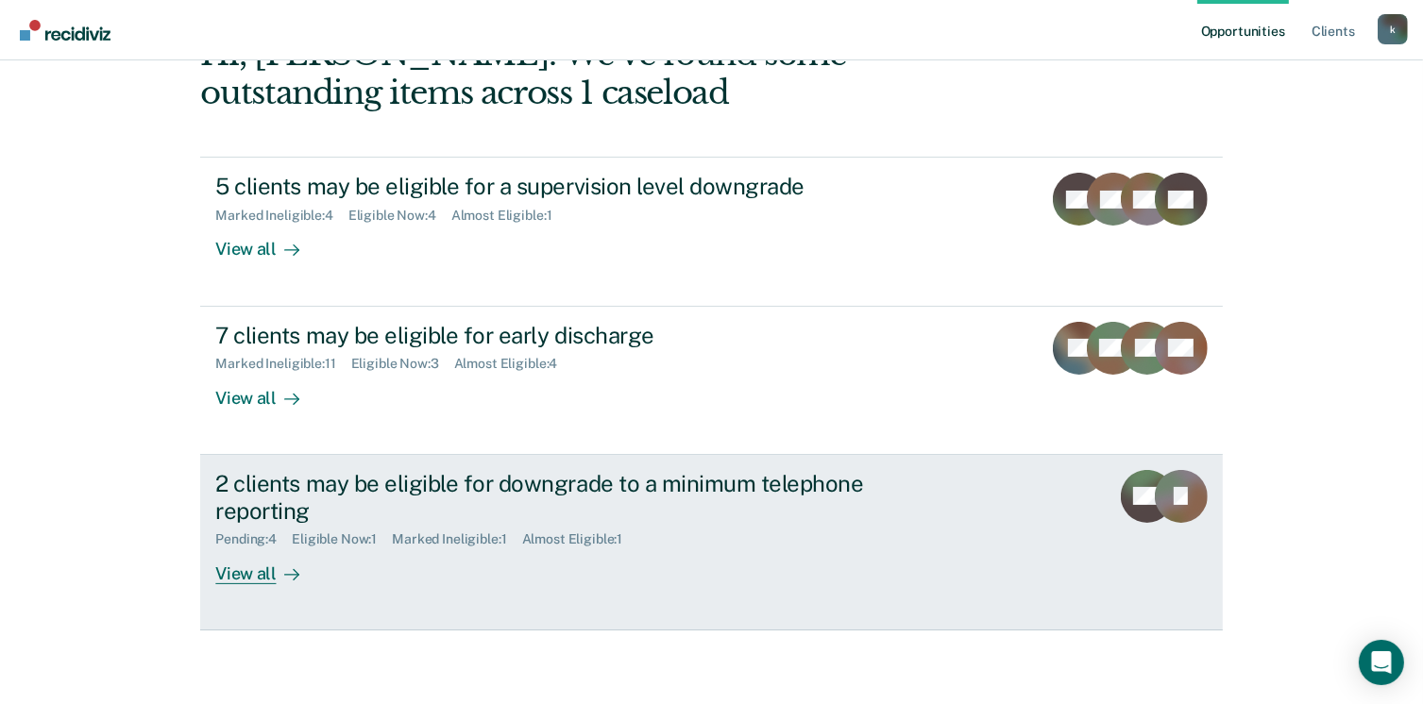
click at [232, 582] on link "2 clients may be eligible for downgrade to a minimum telephone reporting Pendin…" at bounding box center [710, 543] width 1021 height 176
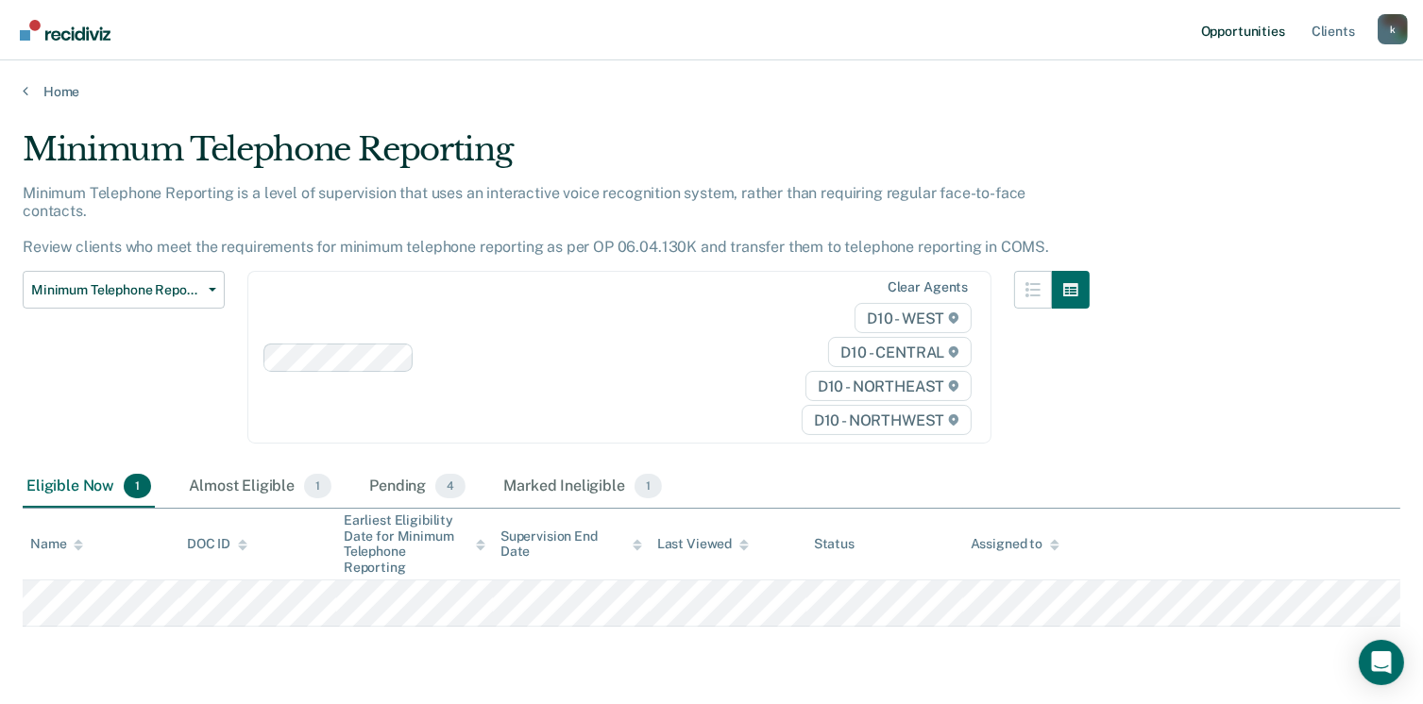
click at [1223, 31] on link "Opportunities" at bounding box center [1243, 30] width 92 height 60
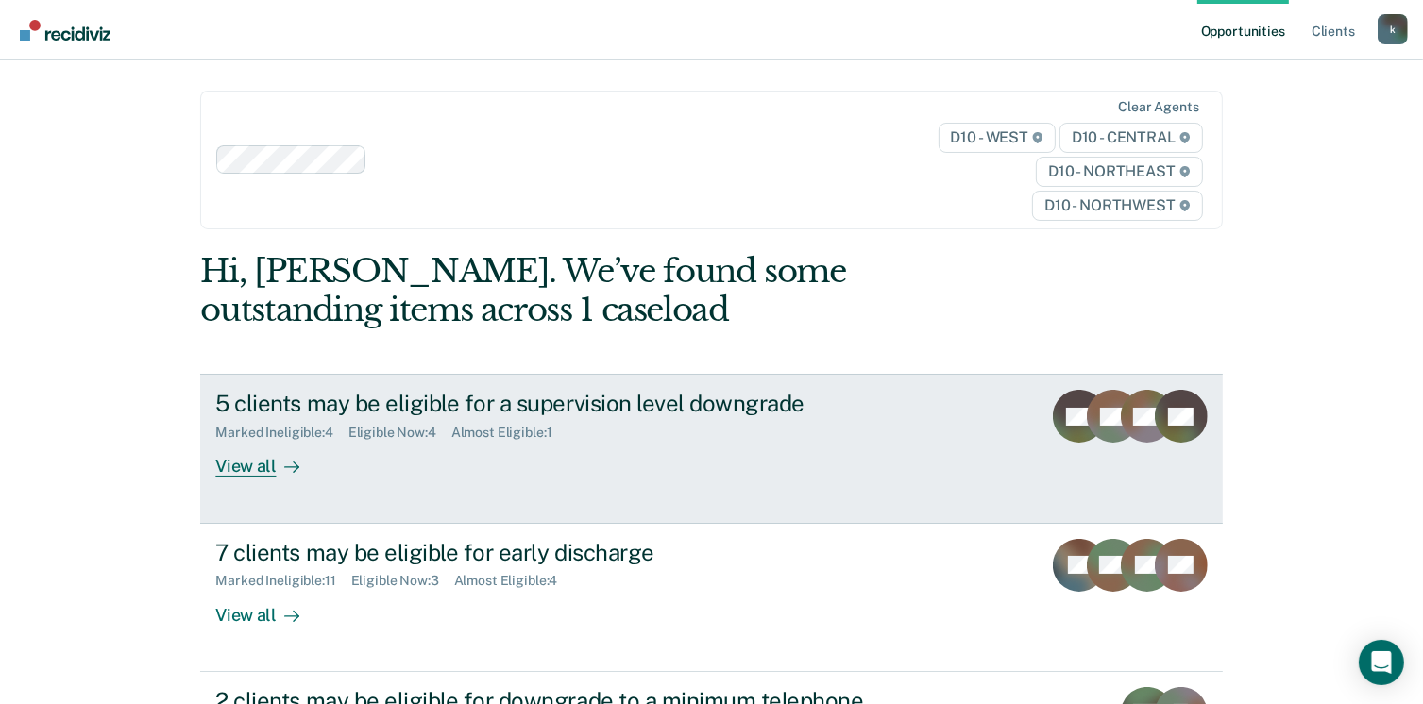
click at [242, 463] on div "View all" at bounding box center [268, 459] width 106 height 37
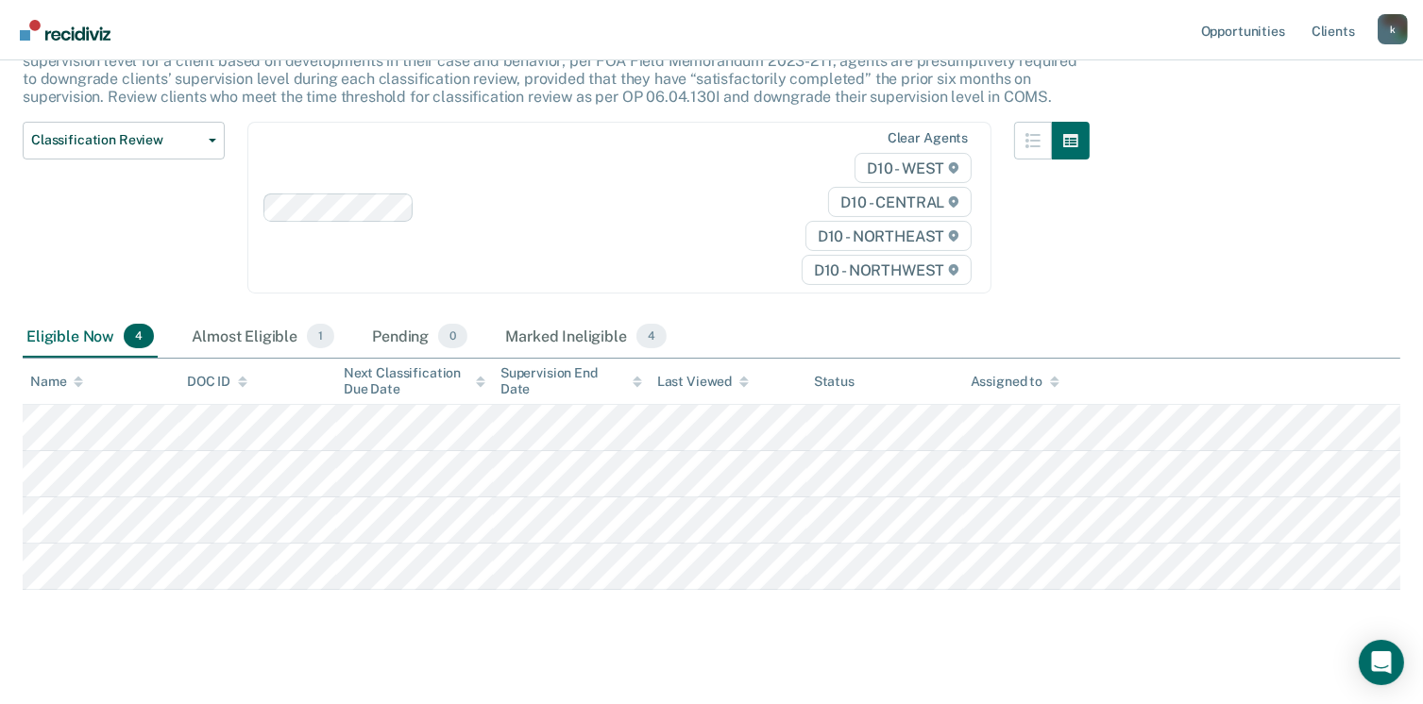
scroll to position [187, 0]
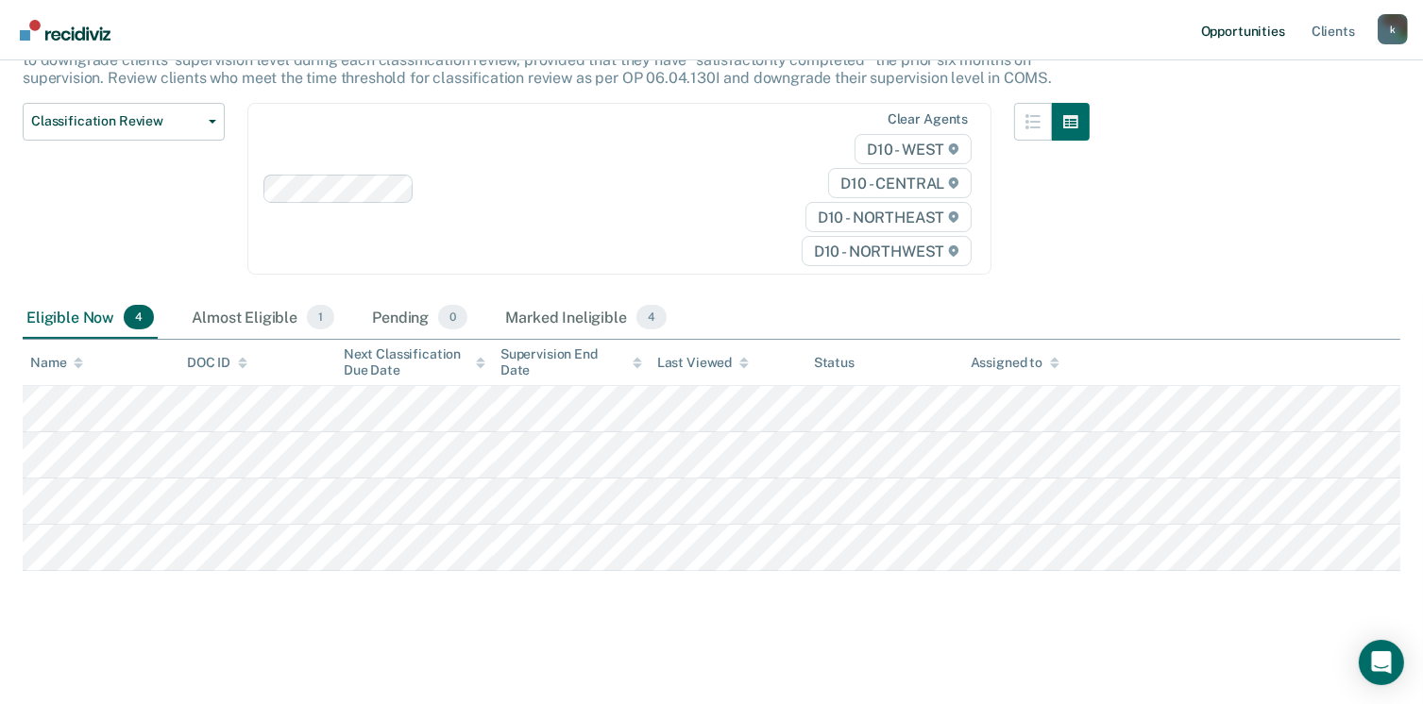
click at [1235, 35] on link "Opportunities" at bounding box center [1243, 30] width 92 height 60
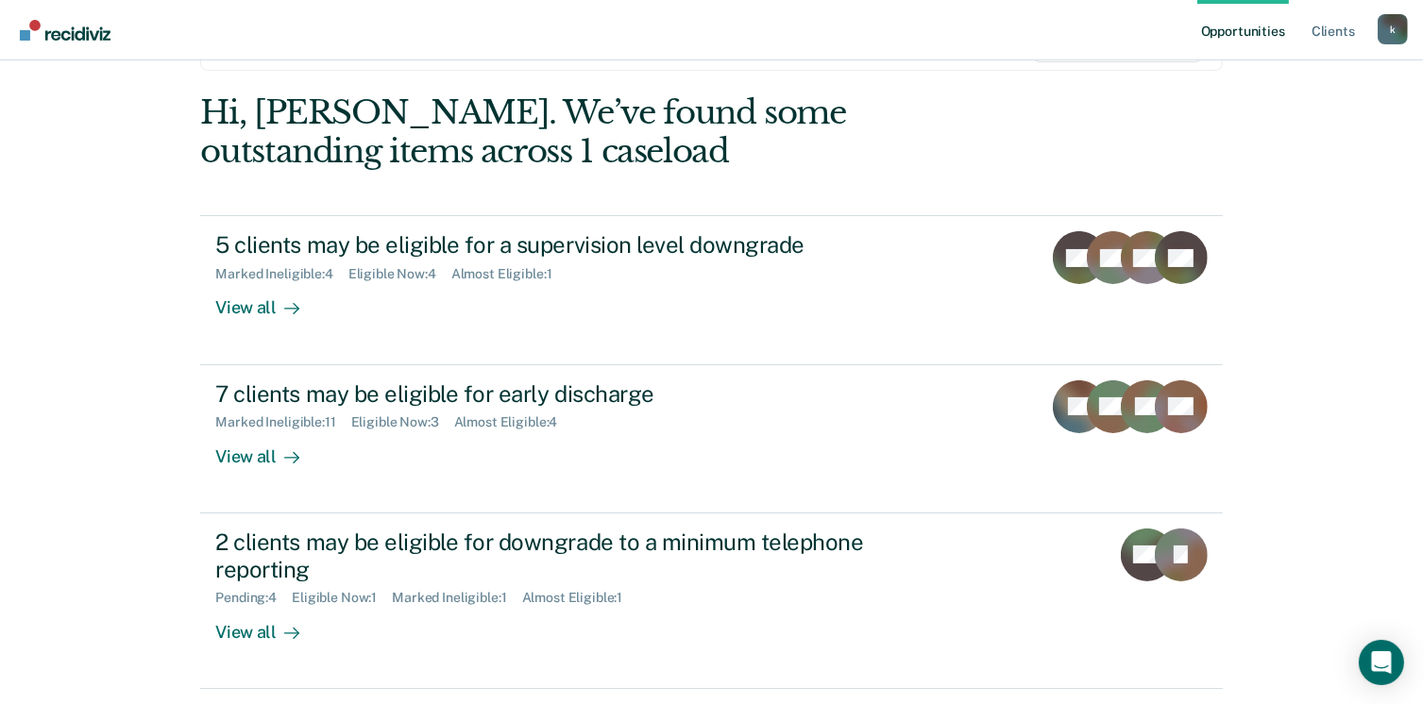
scroll to position [257, 0]
